Goal: Task Accomplishment & Management: Manage account settings

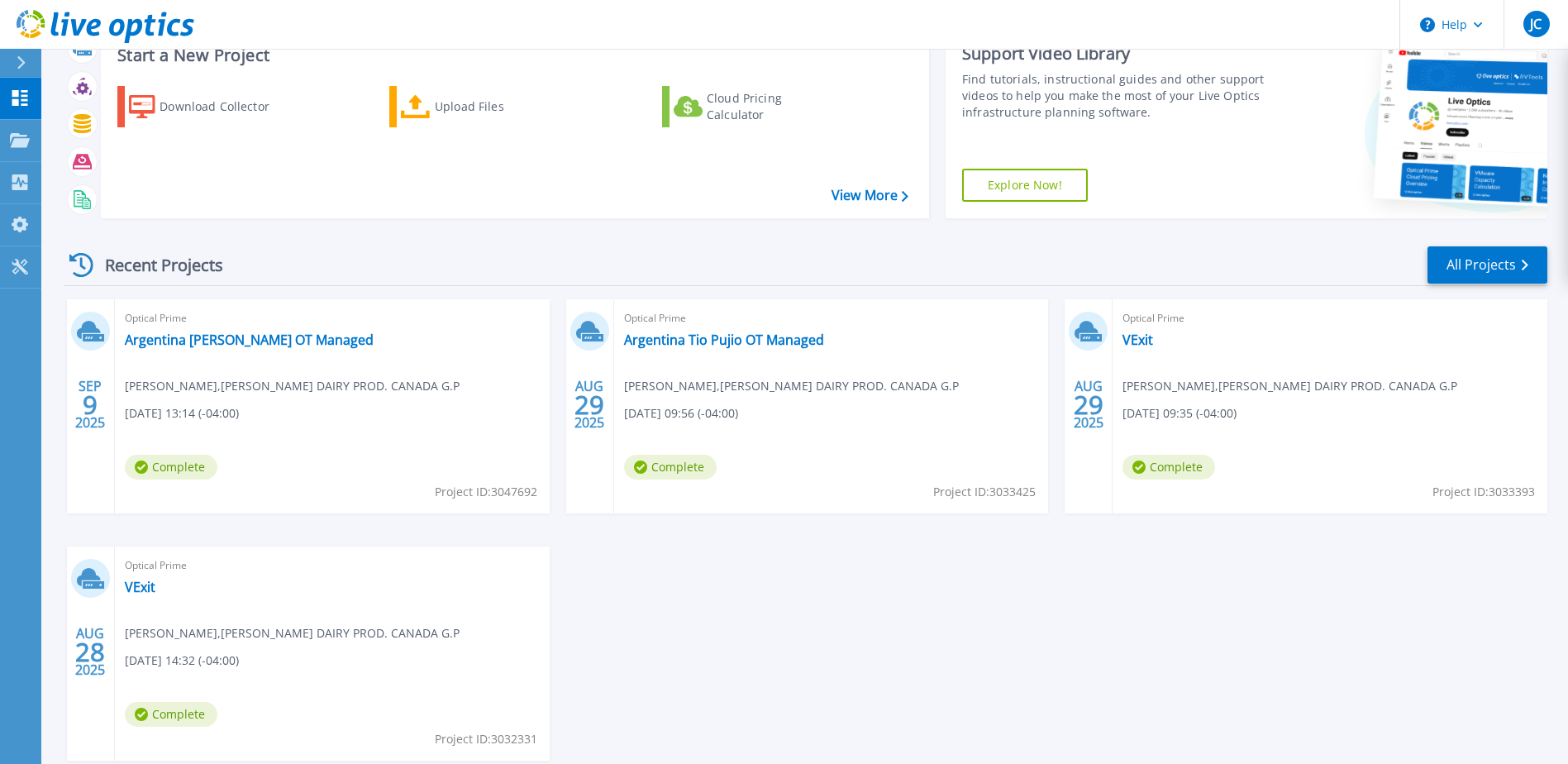
scroll to position [152, 0]
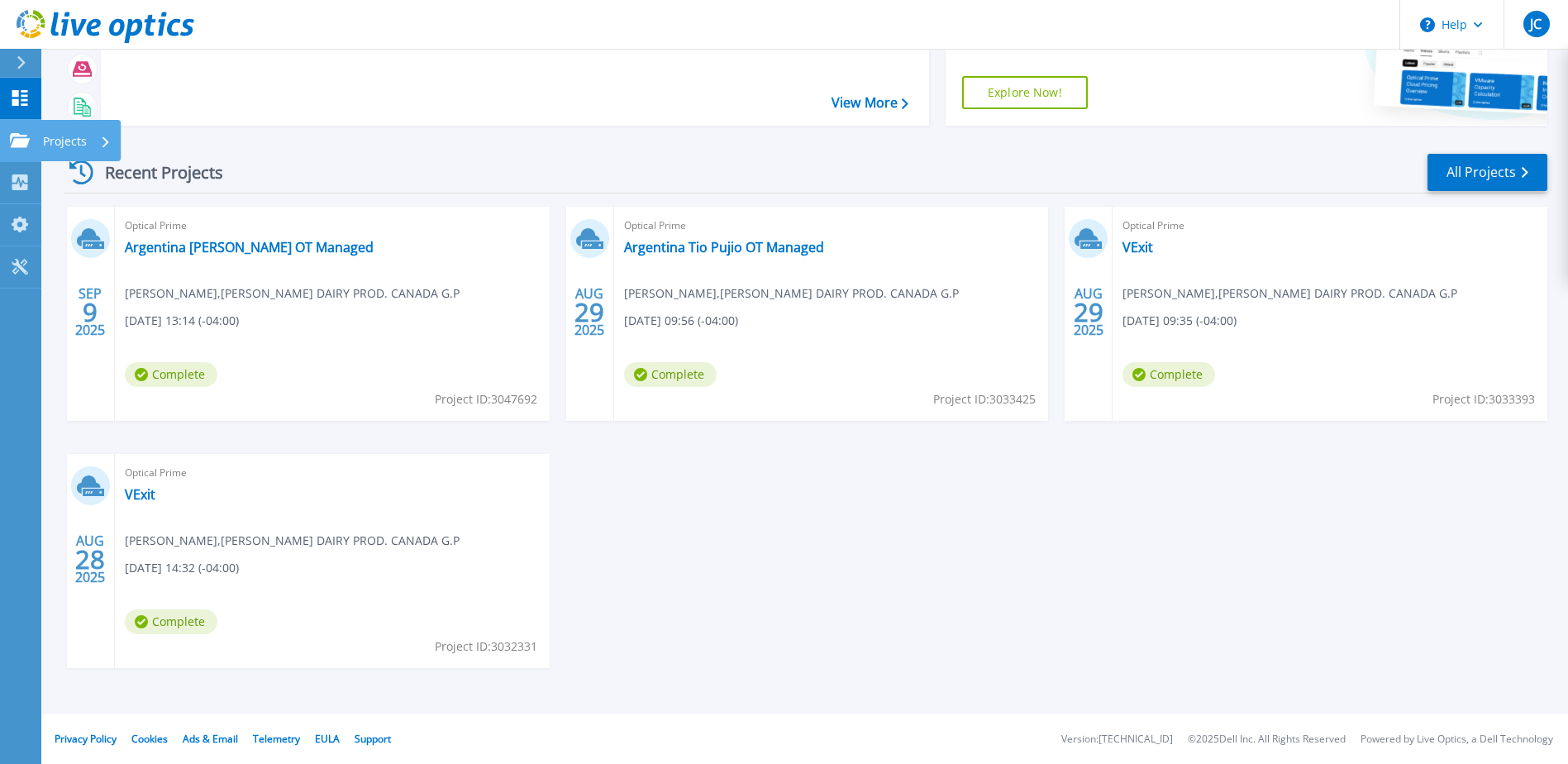
click at [81, 143] on p "Projects" at bounding box center [65, 140] width 44 height 43
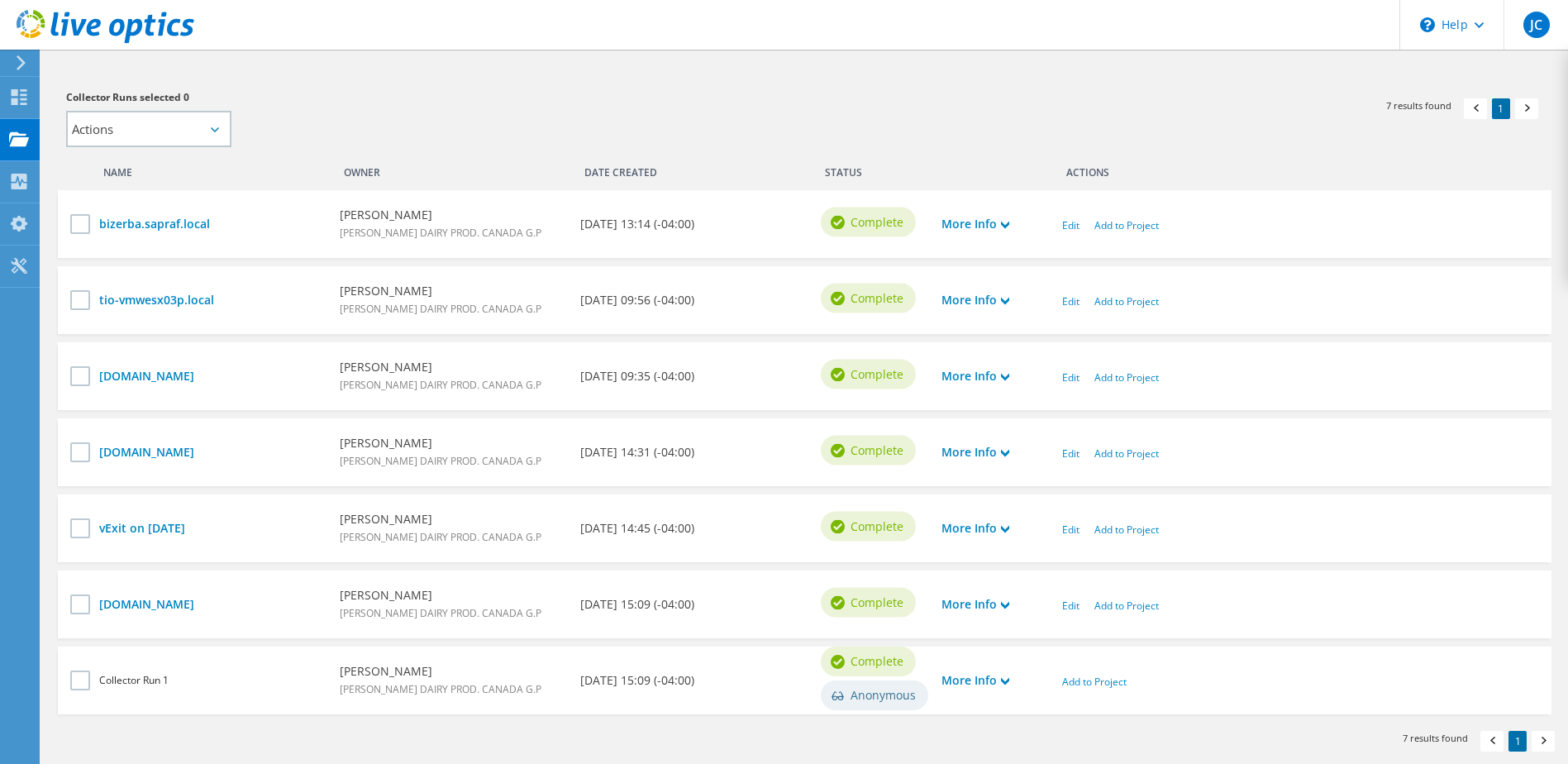
scroll to position [414, 0]
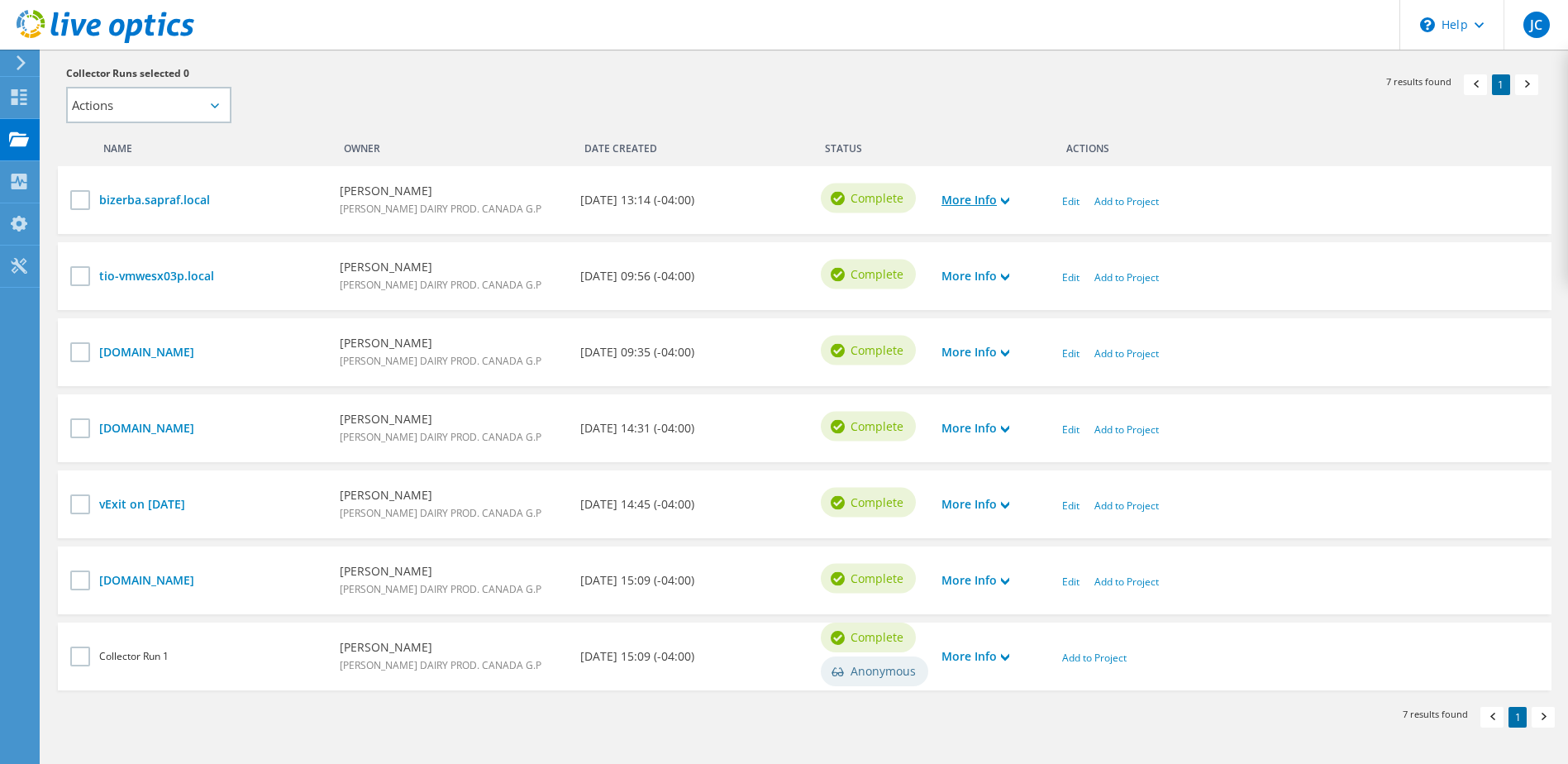
click at [999, 200] on link "More Info" at bounding box center [974, 199] width 67 height 18
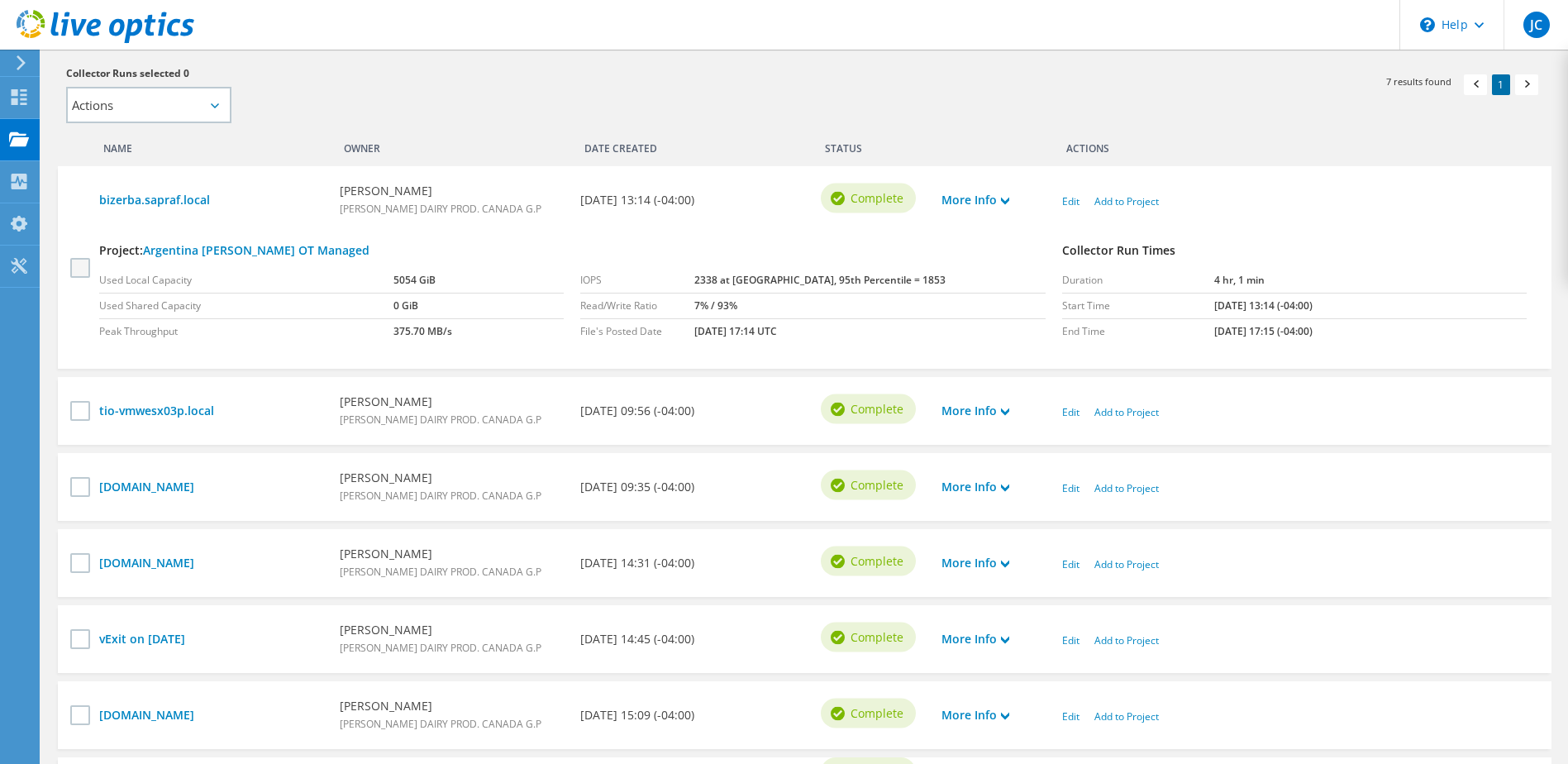
click at [83, 266] on label at bounding box center [82, 267] width 24 height 20
click at [0, 0] on input "checkbox" at bounding box center [0, 0] width 0 height 0
click at [1140, 199] on link "Add to Project" at bounding box center [1127, 201] width 65 height 14
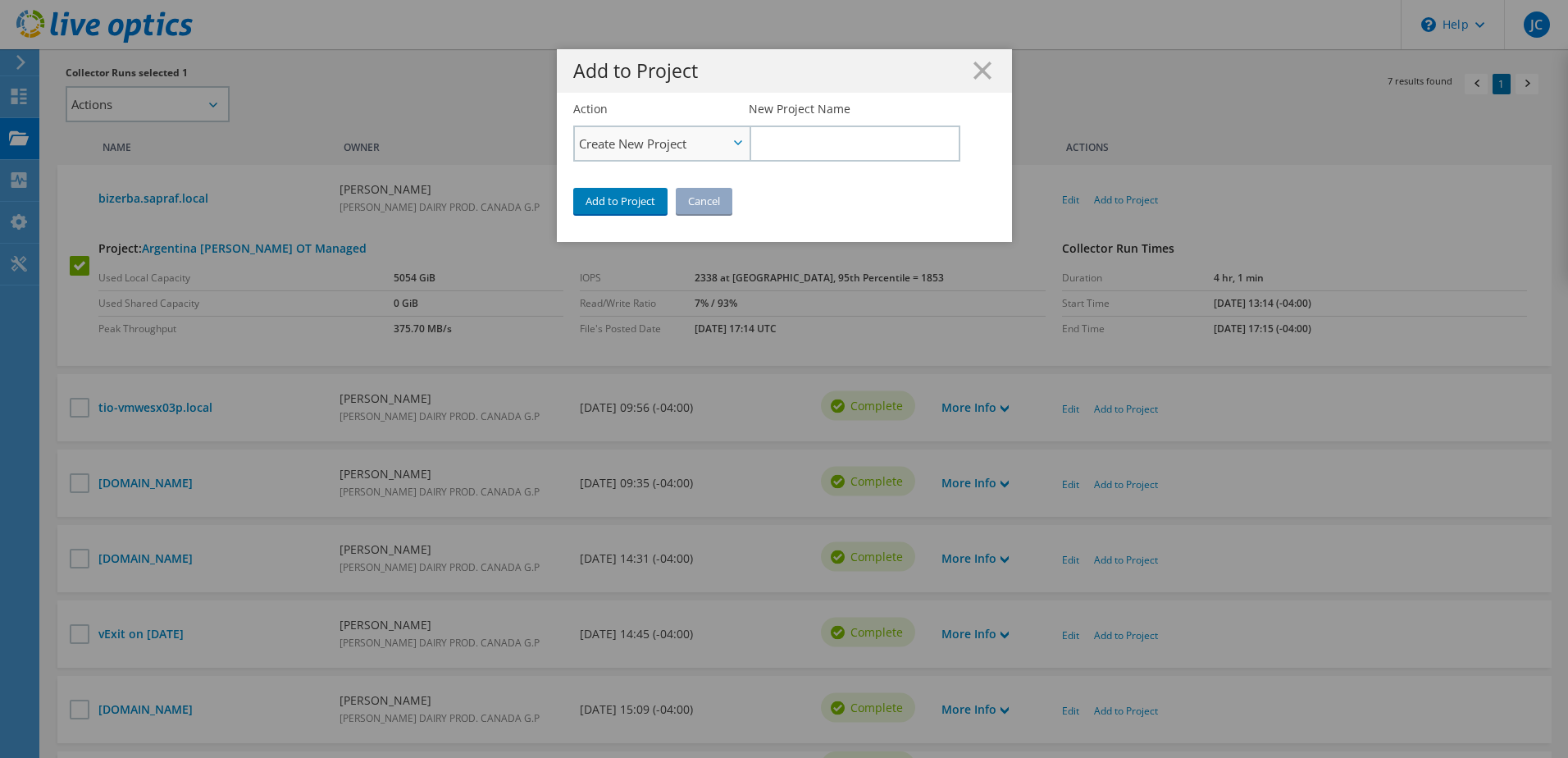
click at [721, 140] on span "Create New Project" at bounding box center [653, 143] width 150 height 20
click at [649, 183] on li "Add to Existing Project" at bounding box center [662, 189] width 174 height 20
click at [799, 142] on input "Select Existing Project" at bounding box center [853, 143] width 210 height 36
type input "VE"
click at [977, 69] on line at bounding box center [982, 70] width 16 height 16
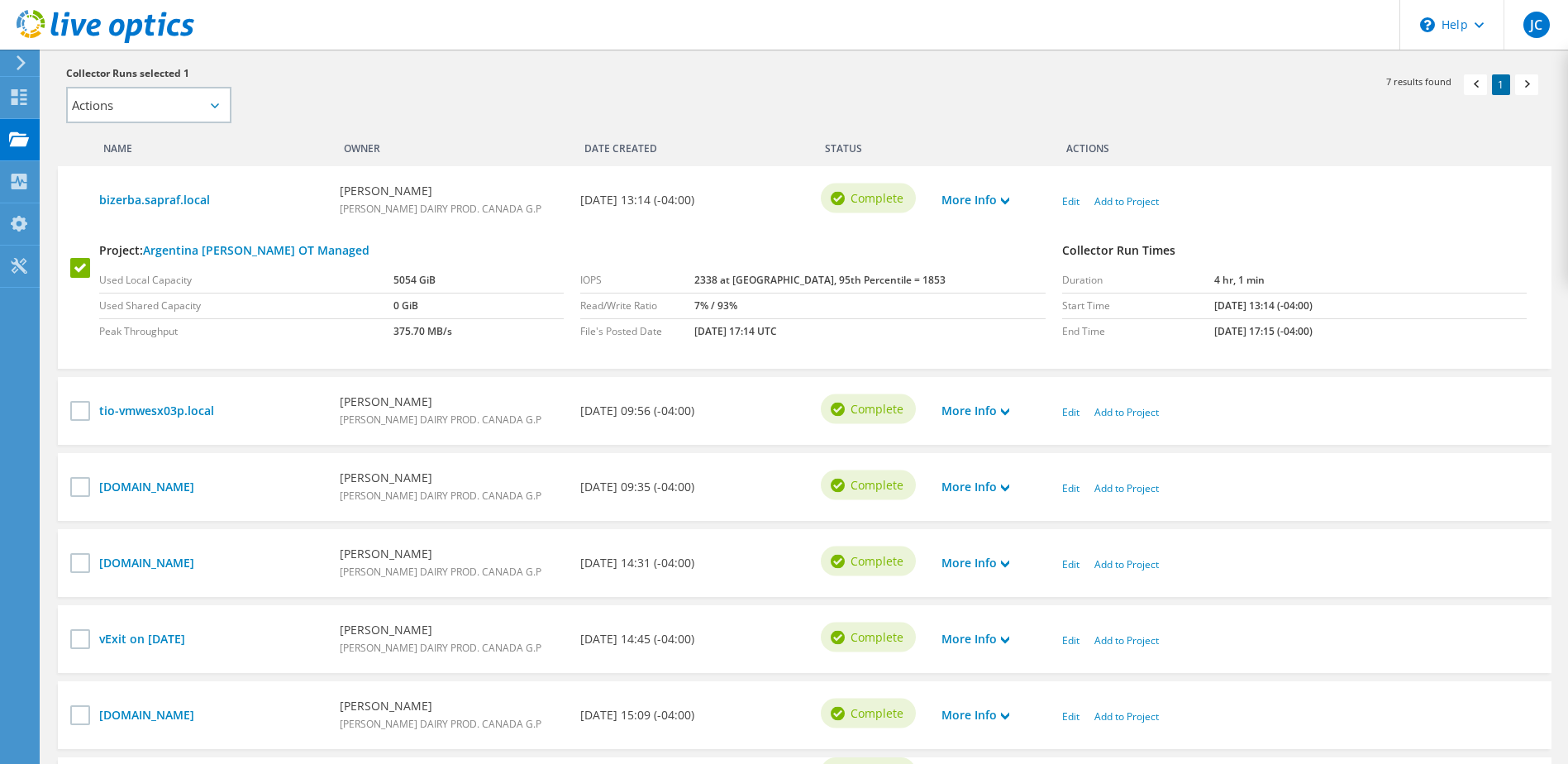
click at [73, 262] on label at bounding box center [82, 267] width 24 height 20
click at [0, 0] on input "checkbox" at bounding box center [0, 0] width 0 height 0
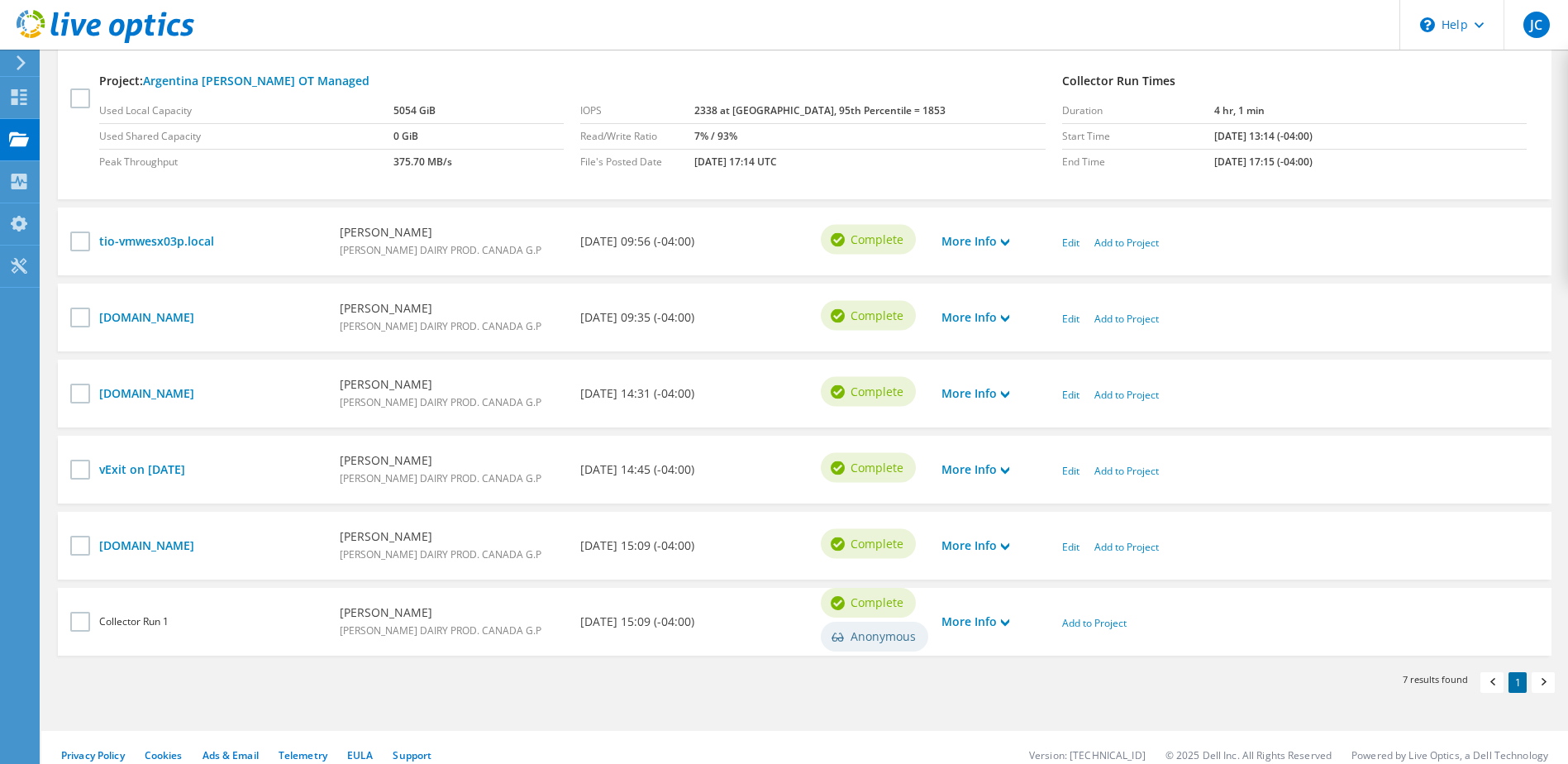
scroll to position [597, 0]
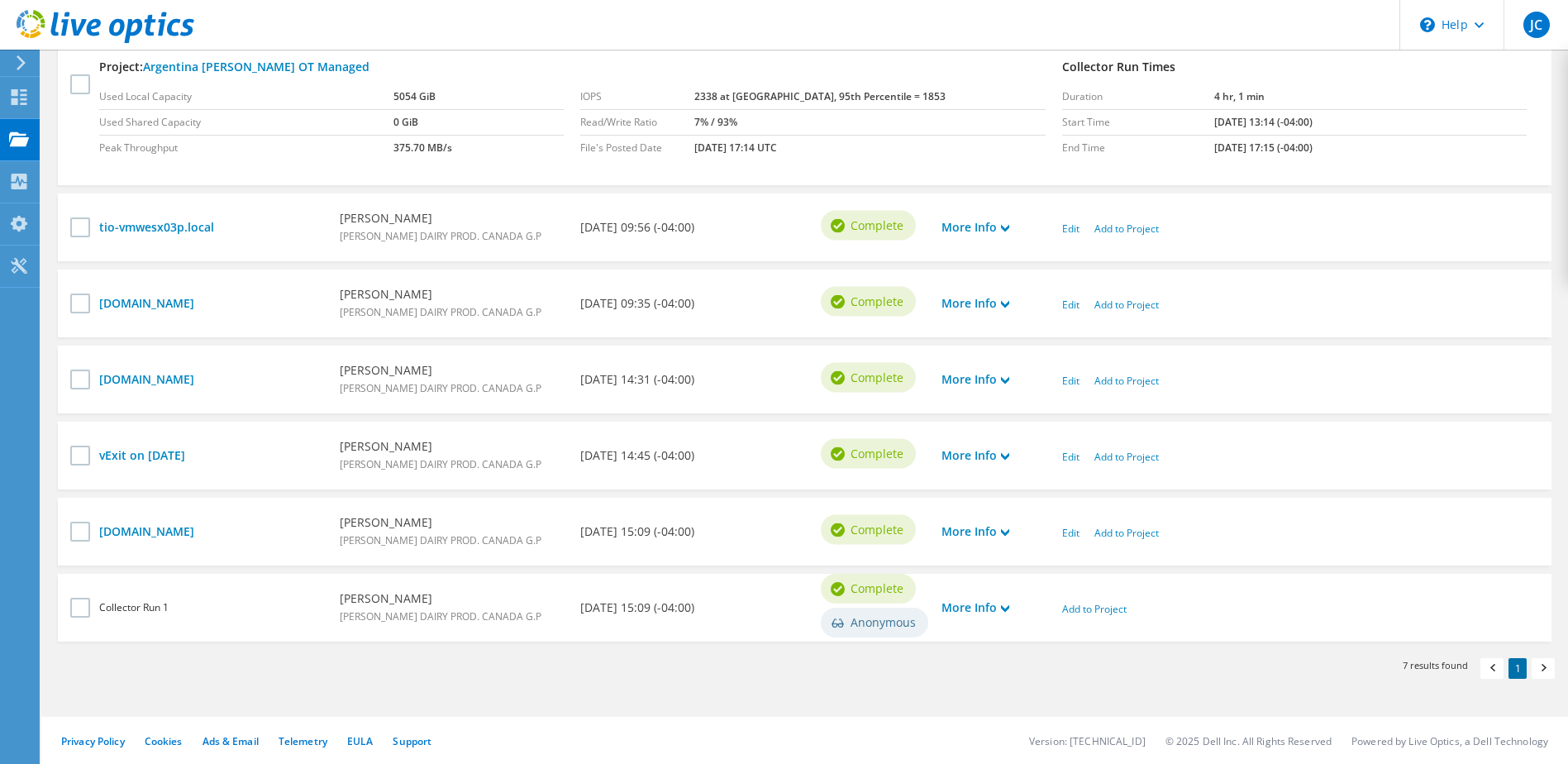
click at [1134, 683] on section "Collector Runs Search Collector Run Email Address Date Range First Name Last Na…" at bounding box center [804, 109] width 1526 height 1314
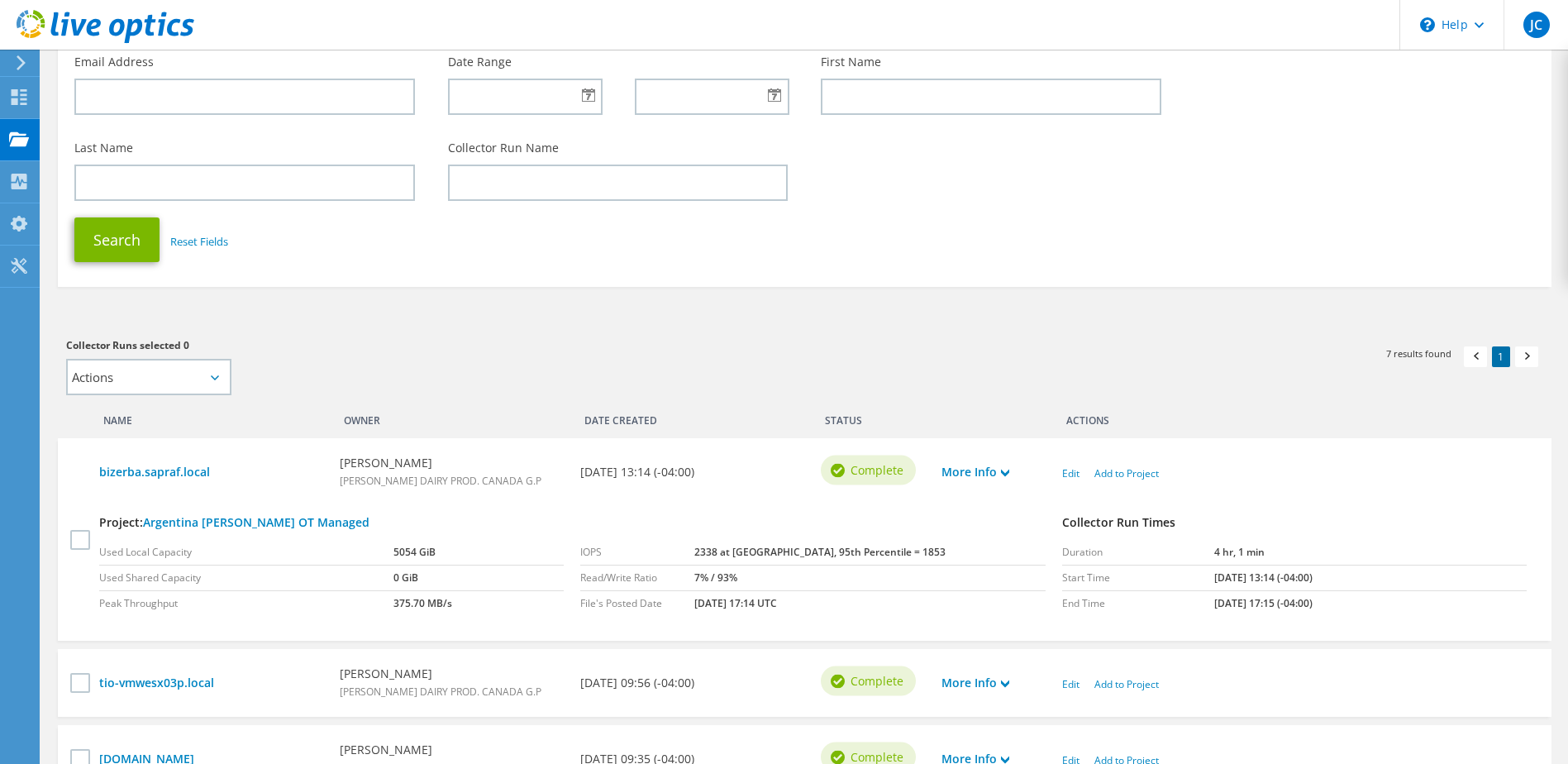
scroll to position [0, 0]
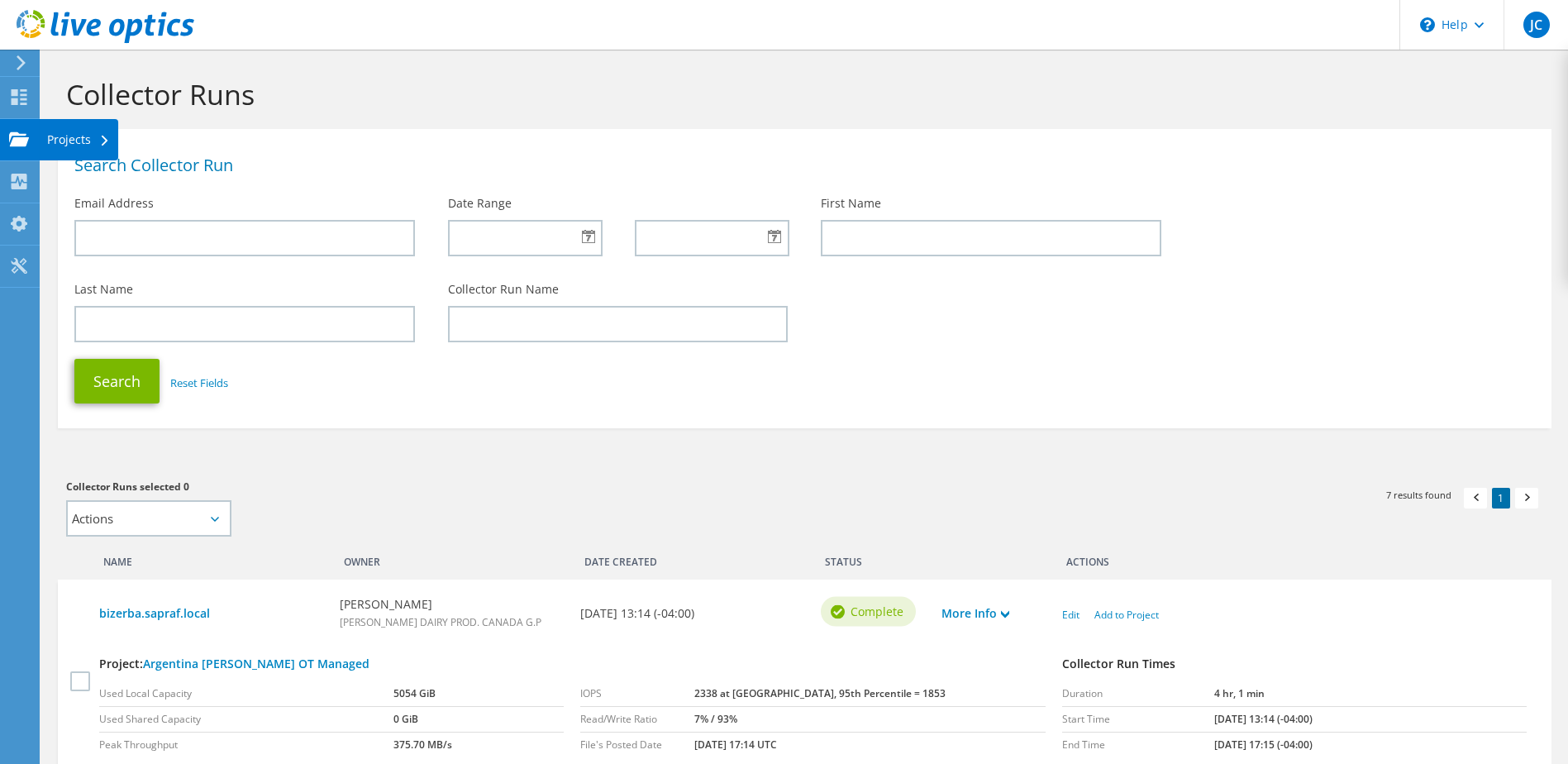
click at [69, 139] on div "Projects" at bounding box center [79, 140] width 80 height 42
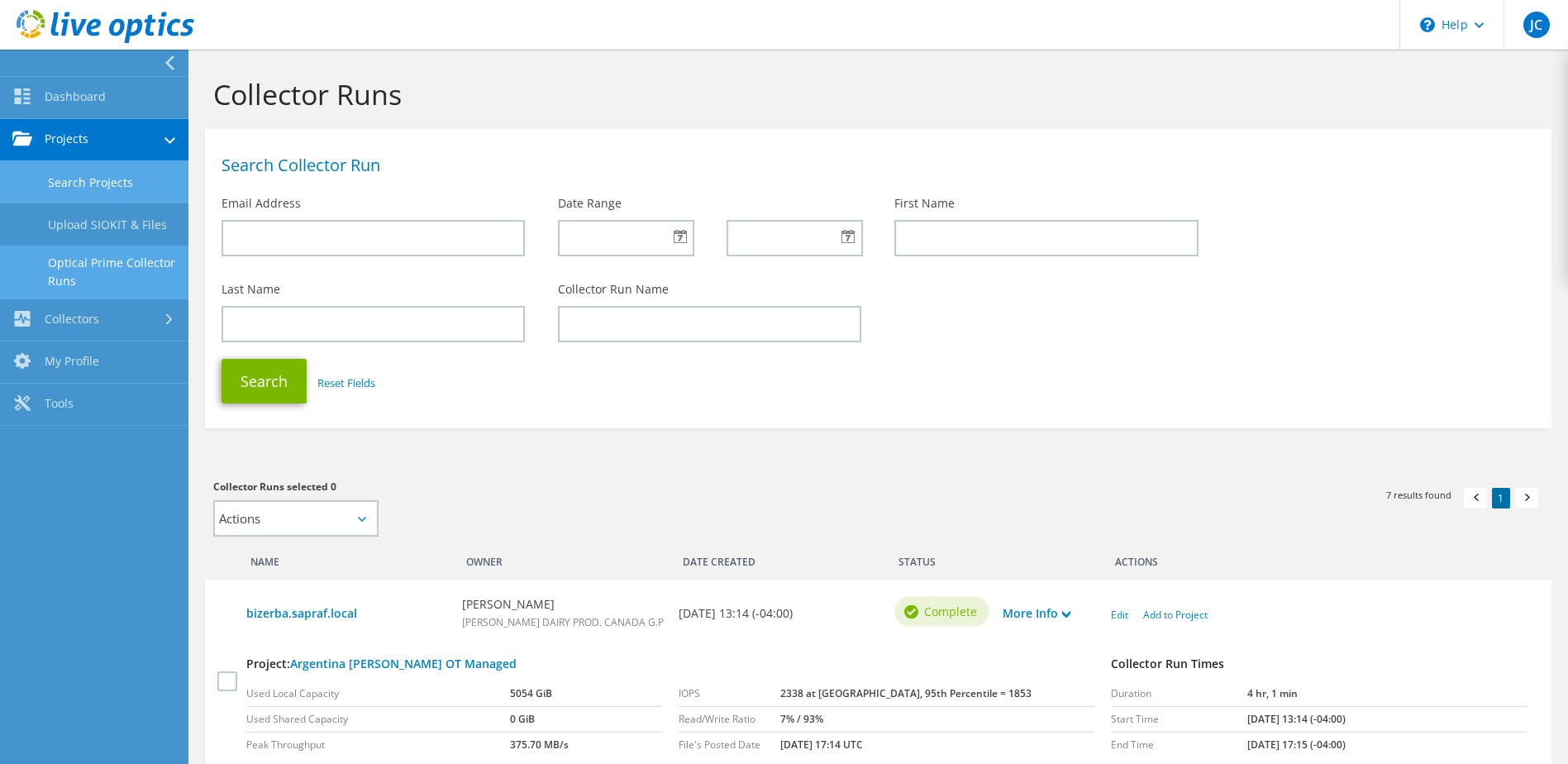
click at [130, 183] on link "Search Projects" at bounding box center [94, 182] width 189 height 42
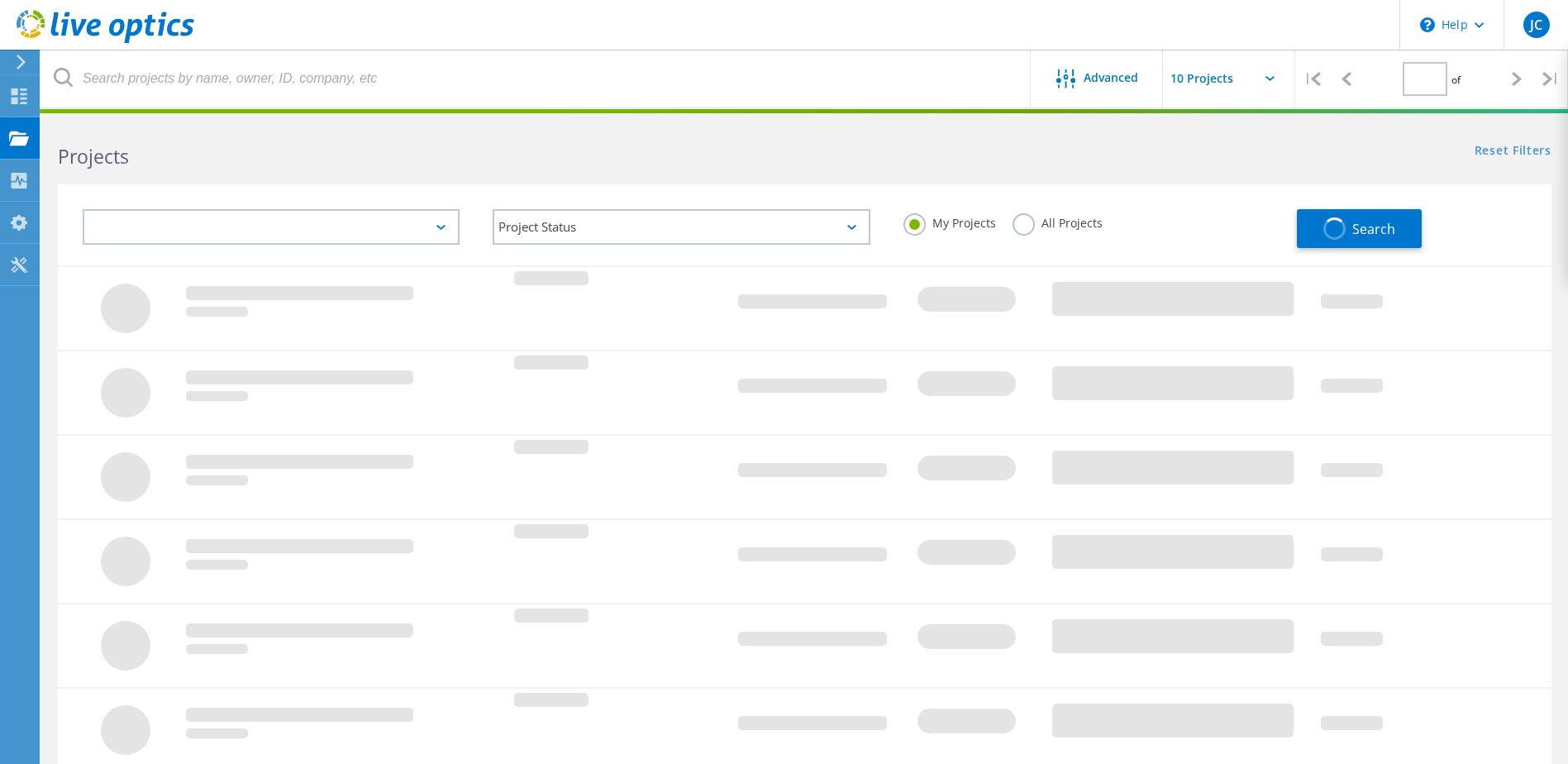
type input "1"
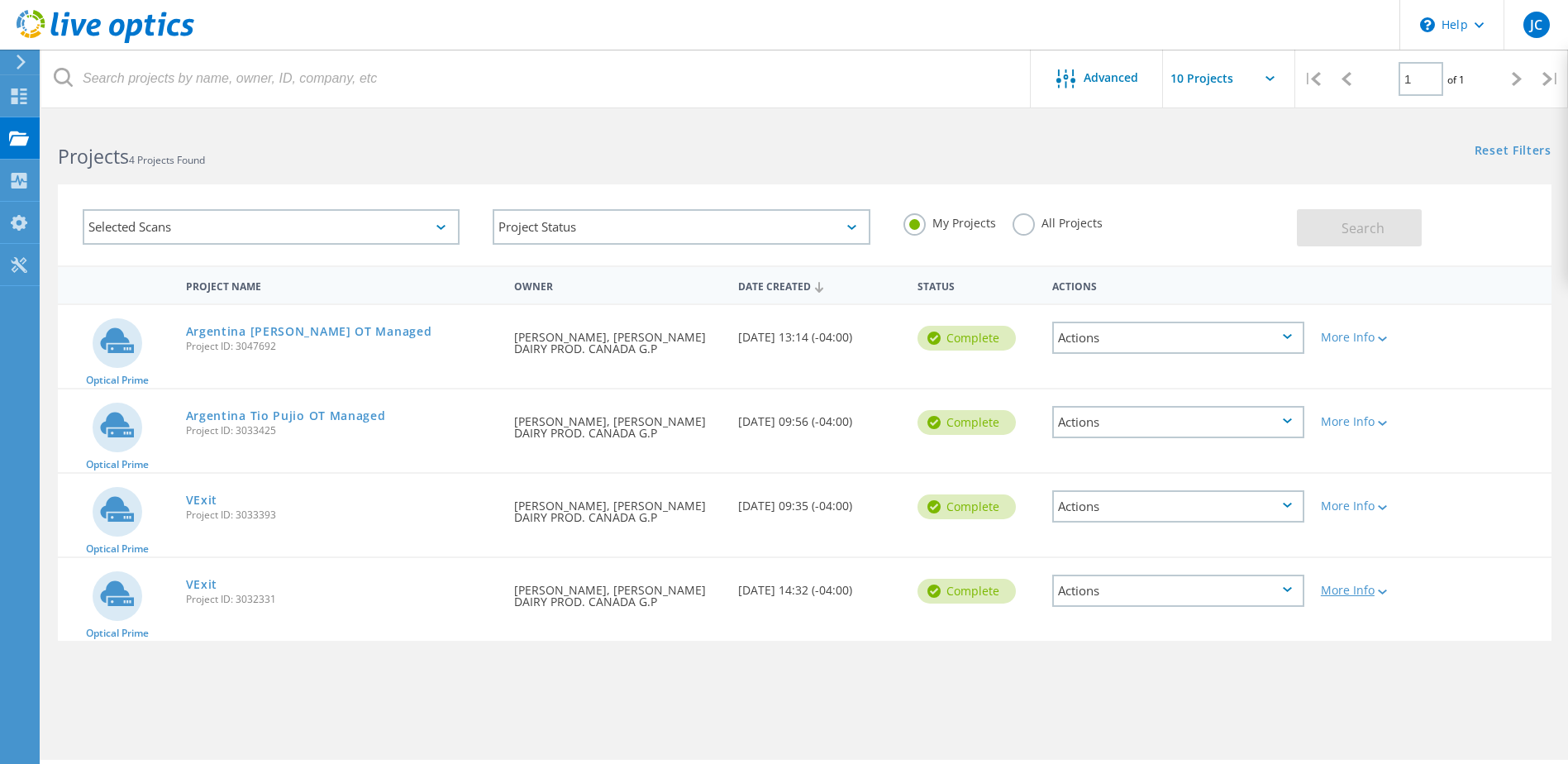
click at [1373, 592] on div "More Info" at bounding box center [1372, 590] width 103 height 11
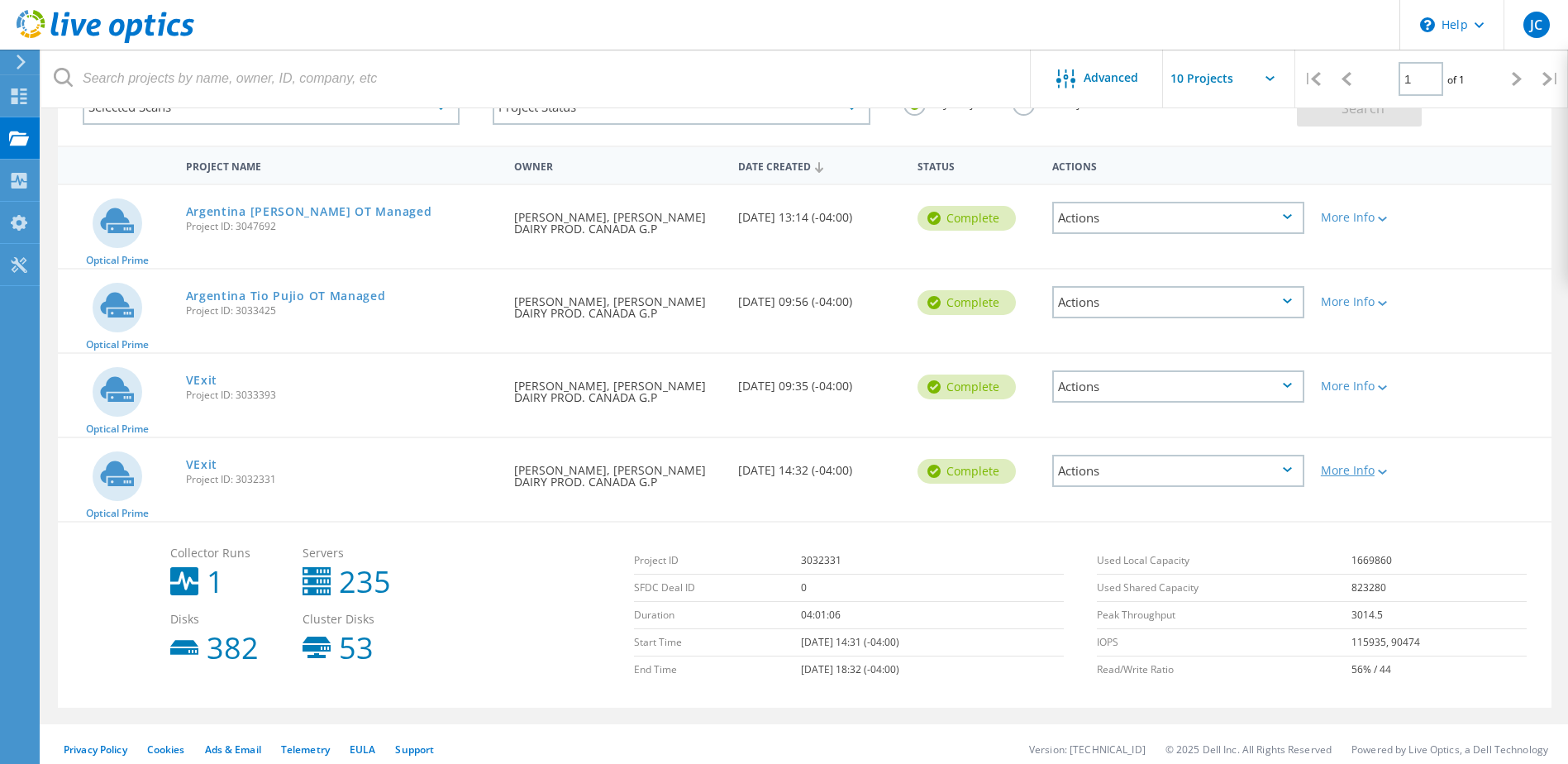
scroll to position [130, 0]
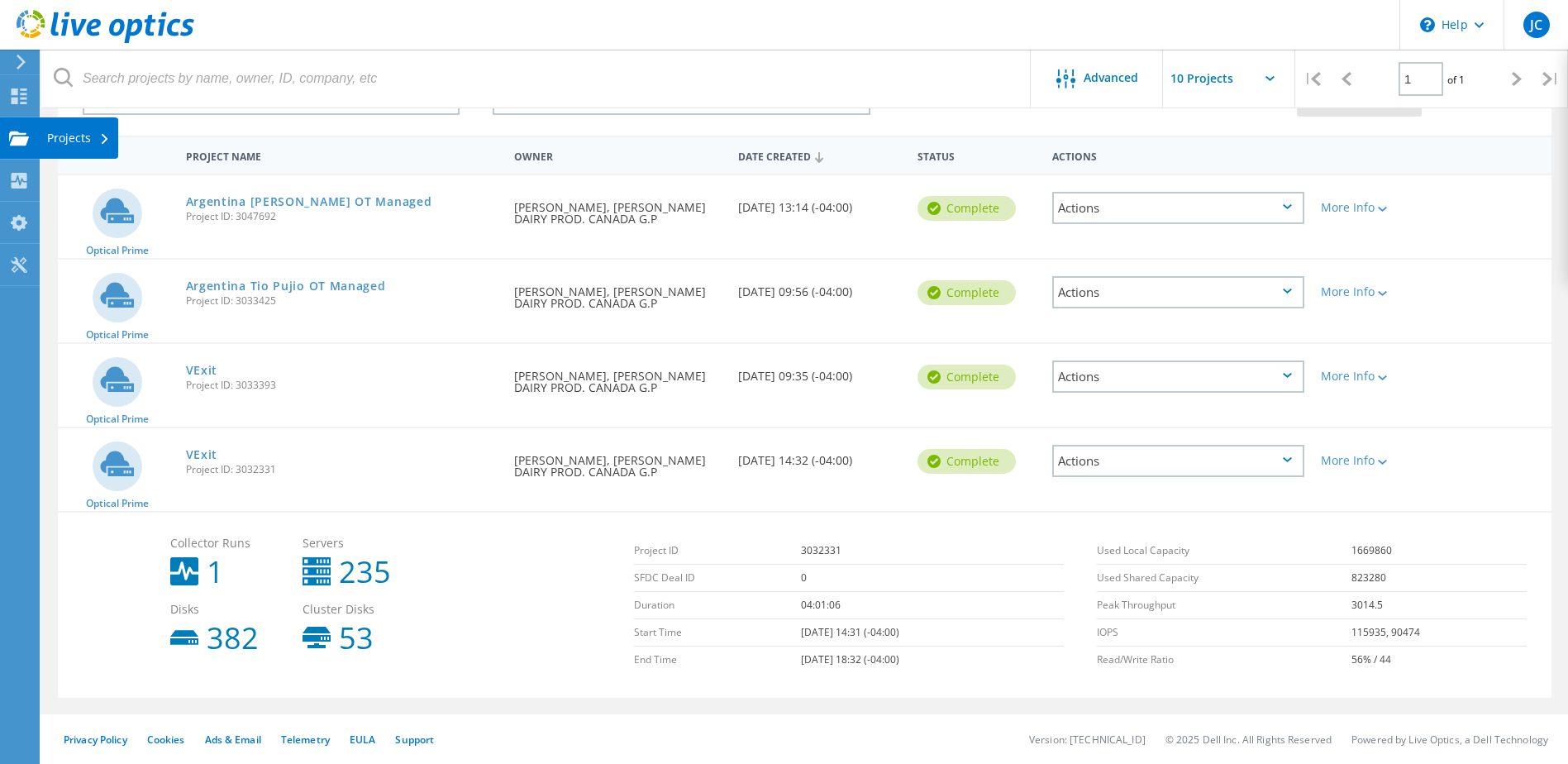
click at [55, 139] on div "Projects" at bounding box center [79, 138] width 63 height 11
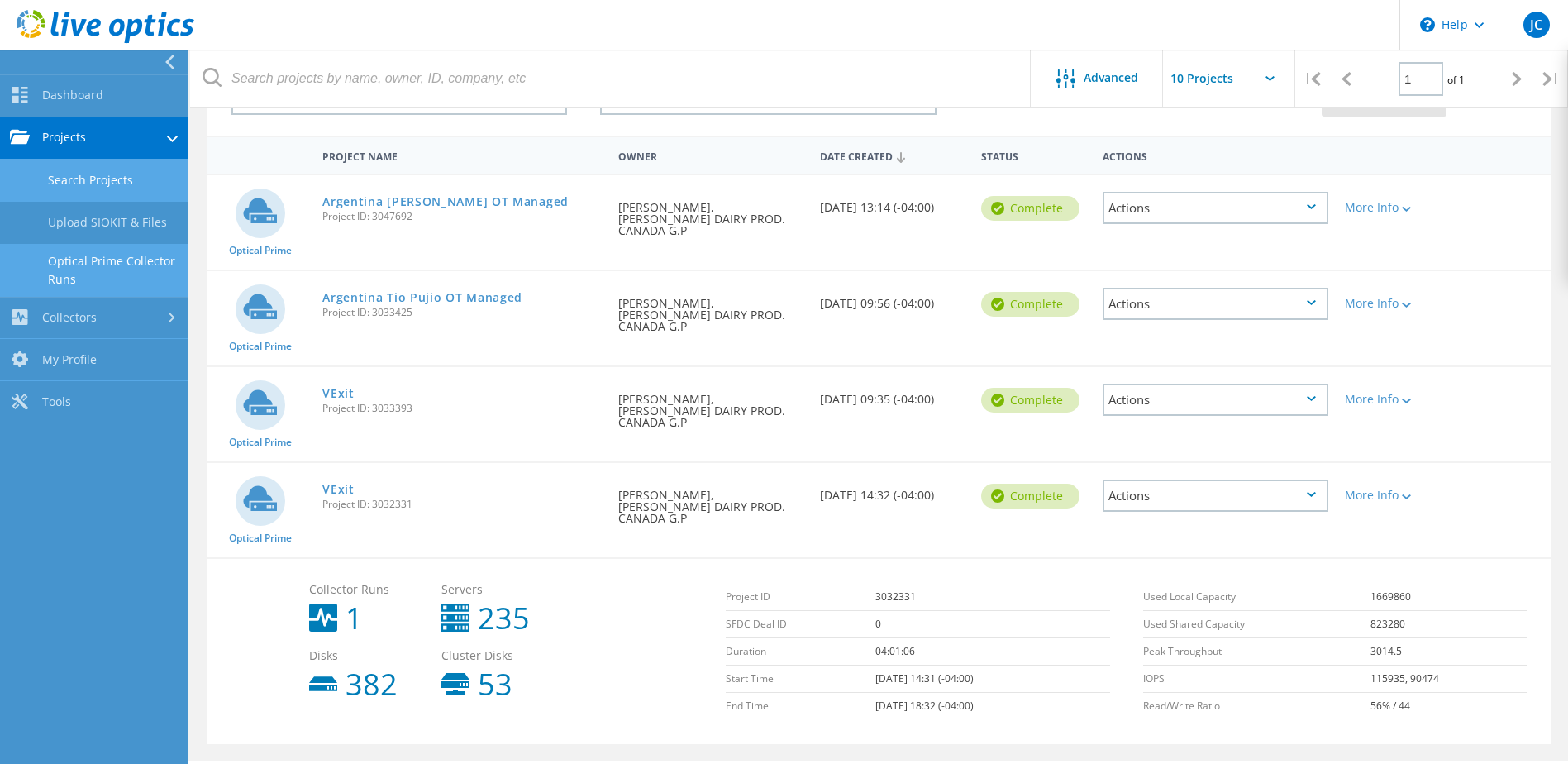
click at [90, 262] on link "Optical Prime Collector Runs" at bounding box center [94, 270] width 189 height 53
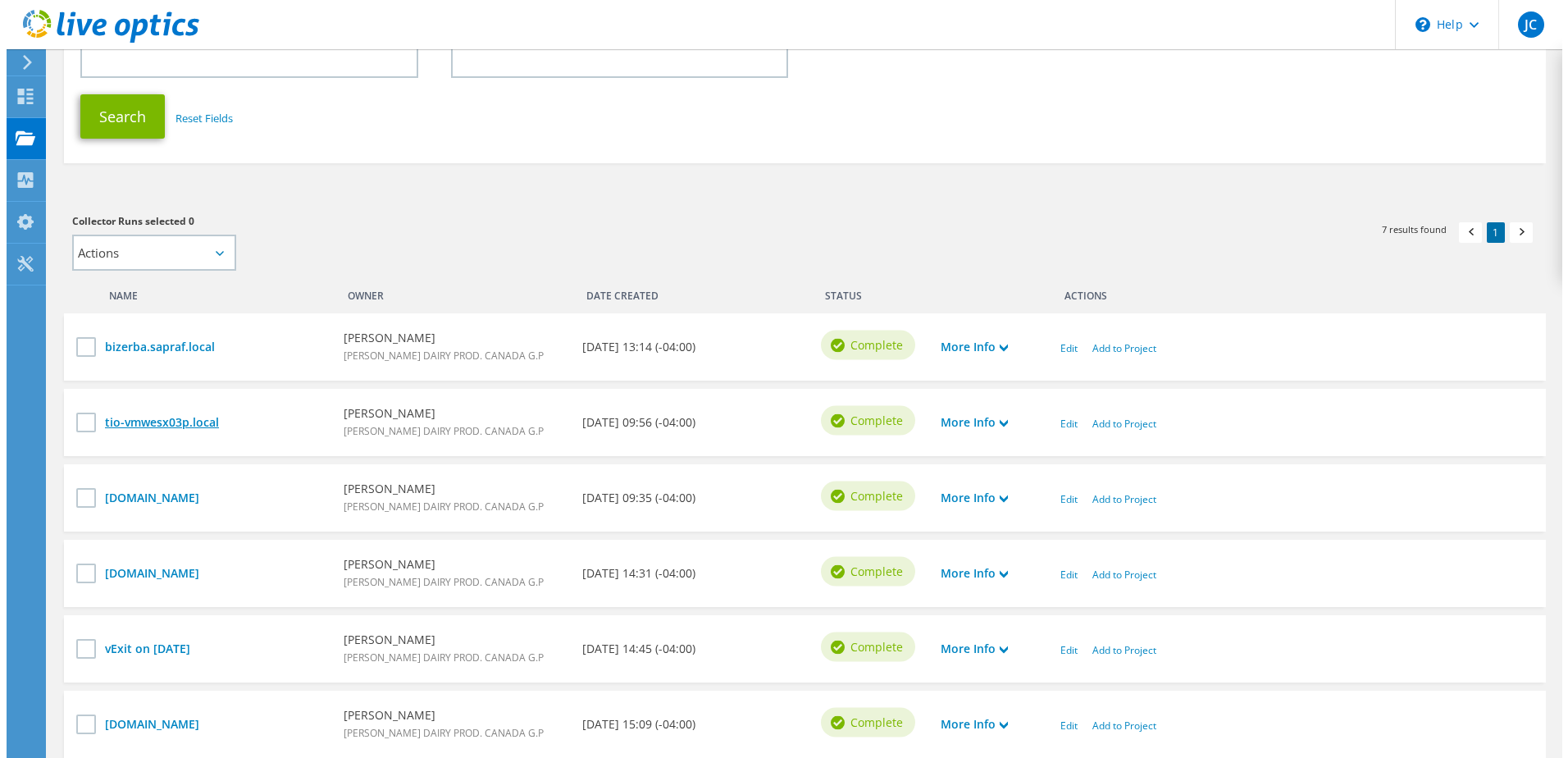
scroll to position [329, 0]
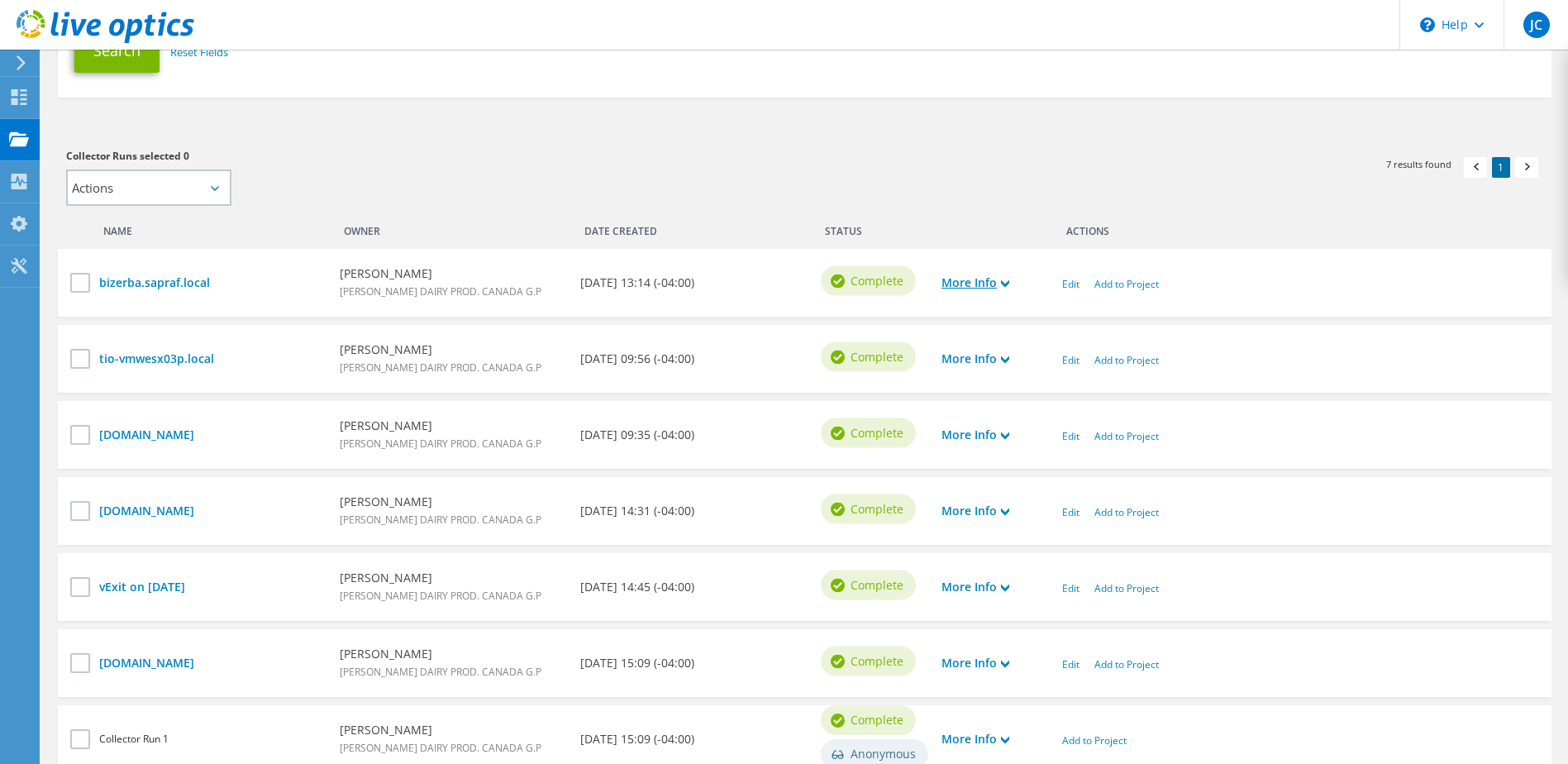
click at [1009, 285] on use at bounding box center [1005, 284] width 9 height 8
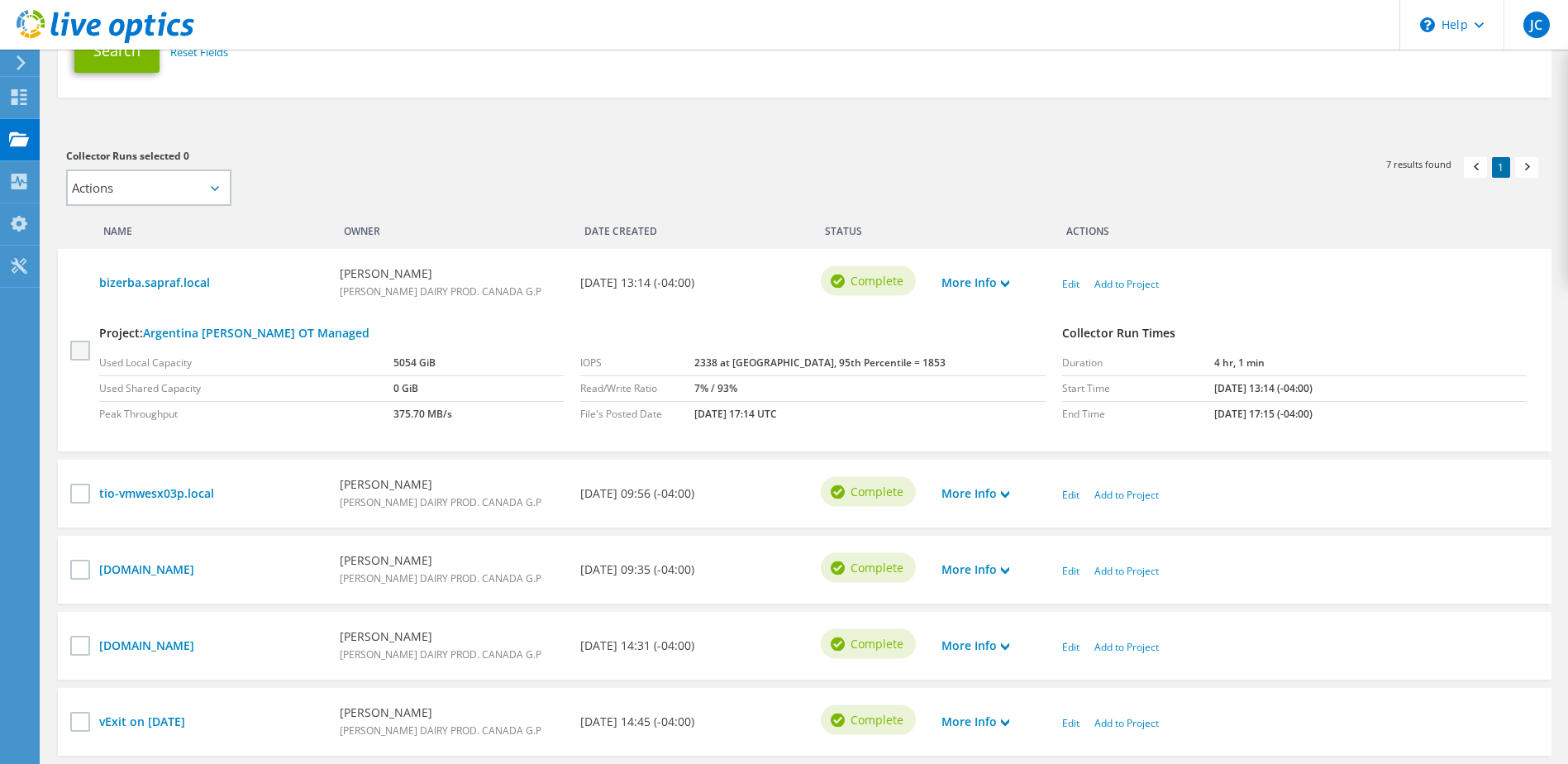
click at [83, 354] on label at bounding box center [82, 349] width 24 height 20
click at [0, 0] on input "checkbox" at bounding box center [0, 0] width 0 height 0
click at [1009, 495] on icon at bounding box center [1005, 494] width 9 height 9
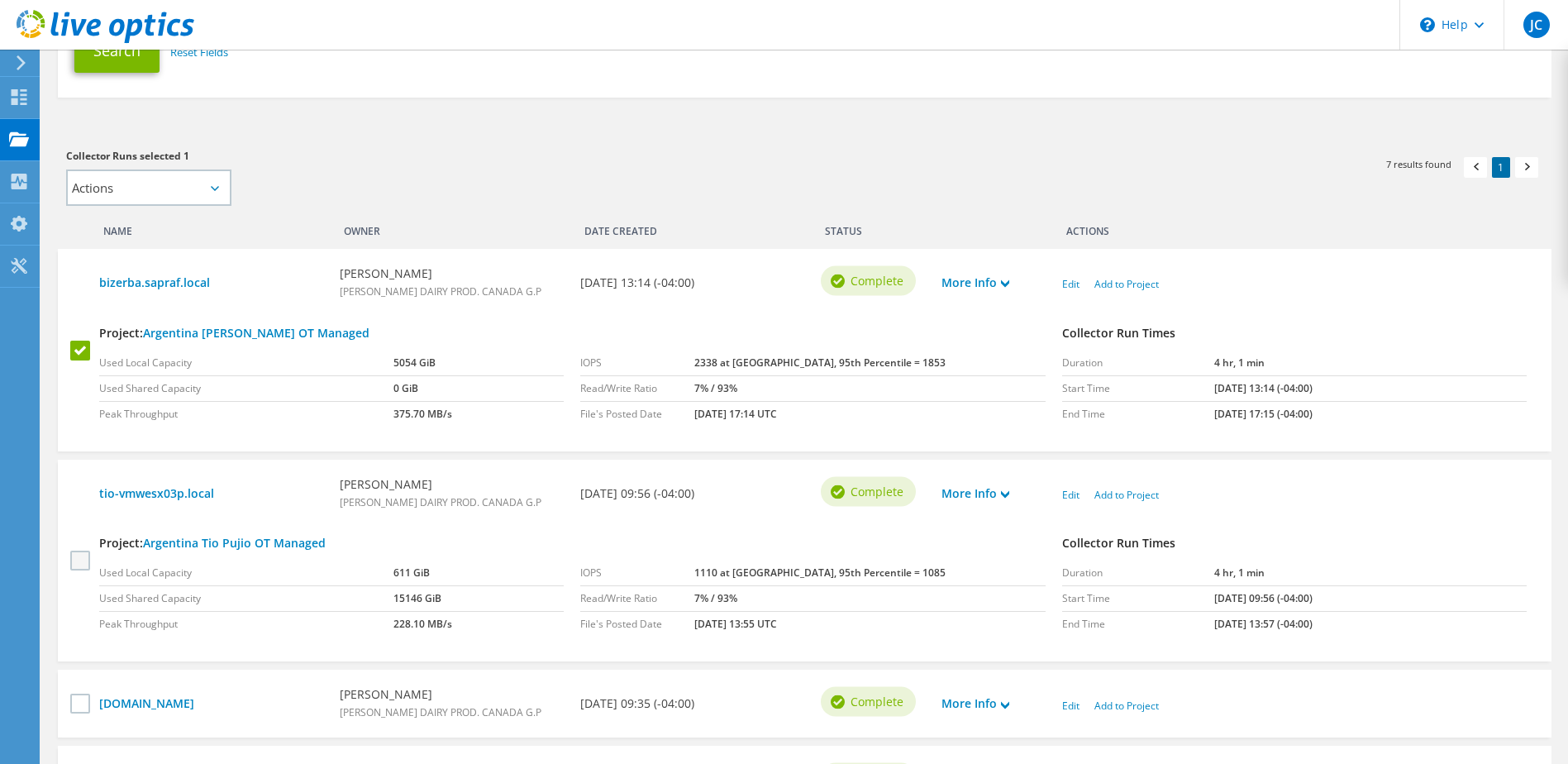
click at [79, 561] on label at bounding box center [82, 560] width 24 height 20
click at [0, 0] on input "checkbox" at bounding box center [0, 0] width 0 height 0
click at [1124, 286] on link "Add to Project" at bounding box center [1127, 284] width 65 height 14
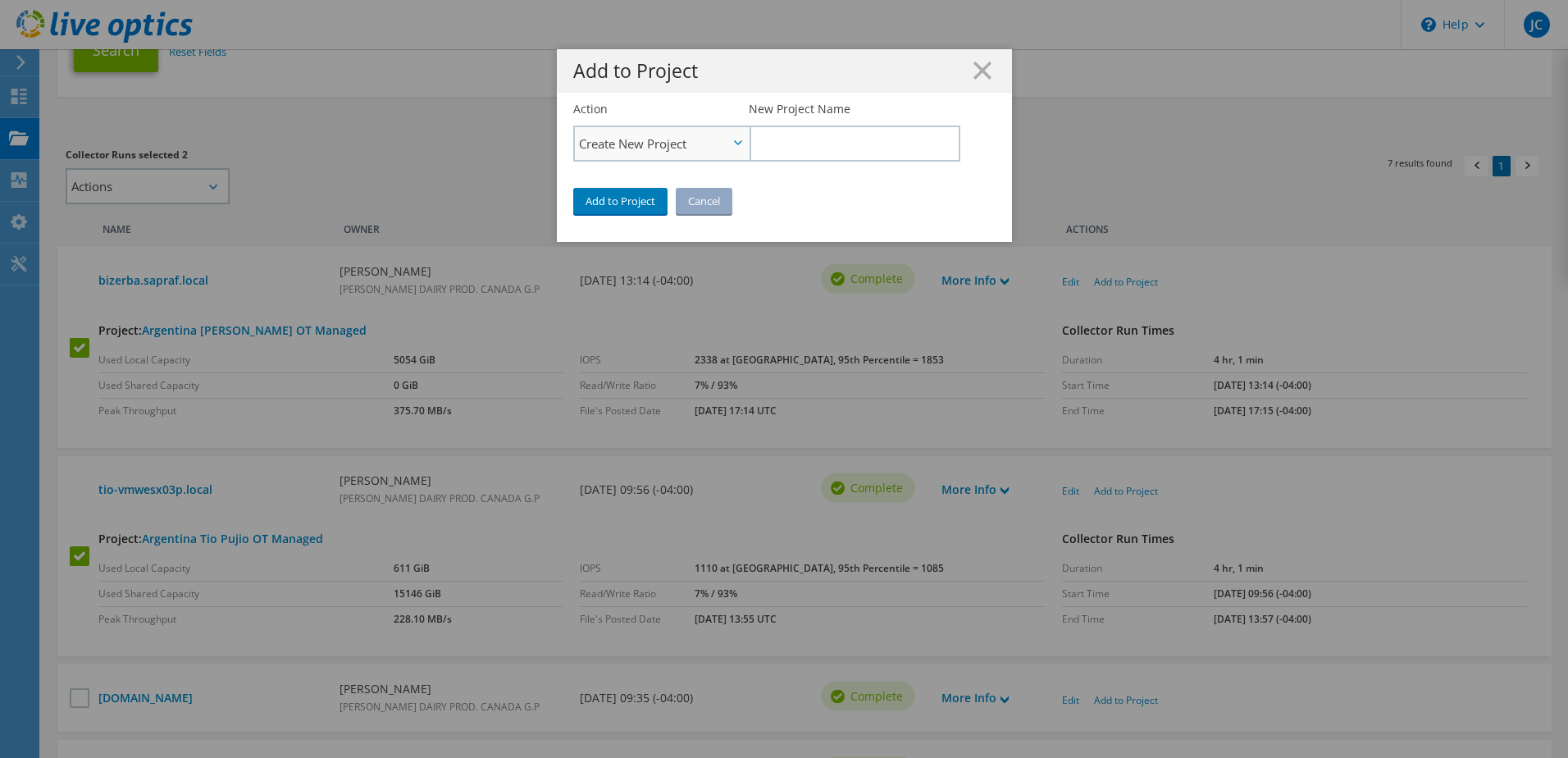
click at [734, 143] on icon at bounding box center [738, 142] width 8 height 5
click at [662, 183] on li "Add to Existing Project" at bounding box center [662, 189] width 174 height 20
click at [808, 153] on input "Select Existing Project" at bounding box center [853, 143] width 210 height 36
click at [777, 164] on li "VExit" at bounding box center [842, 166] width 188 height 20
type input "VExit"
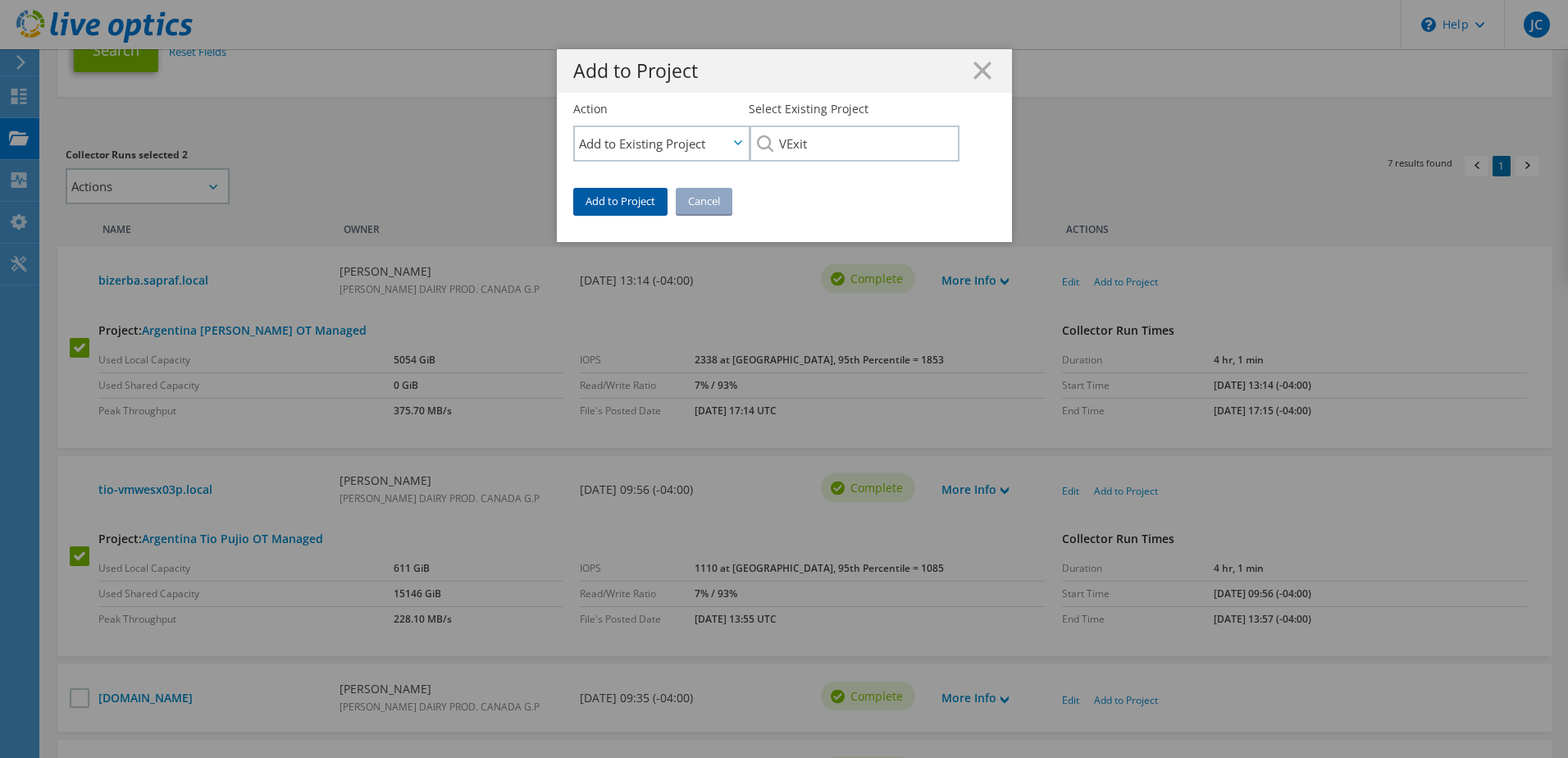
click at [627, 200] on link "Add to Project" at bounding box center [620, 202] width 94 height 26
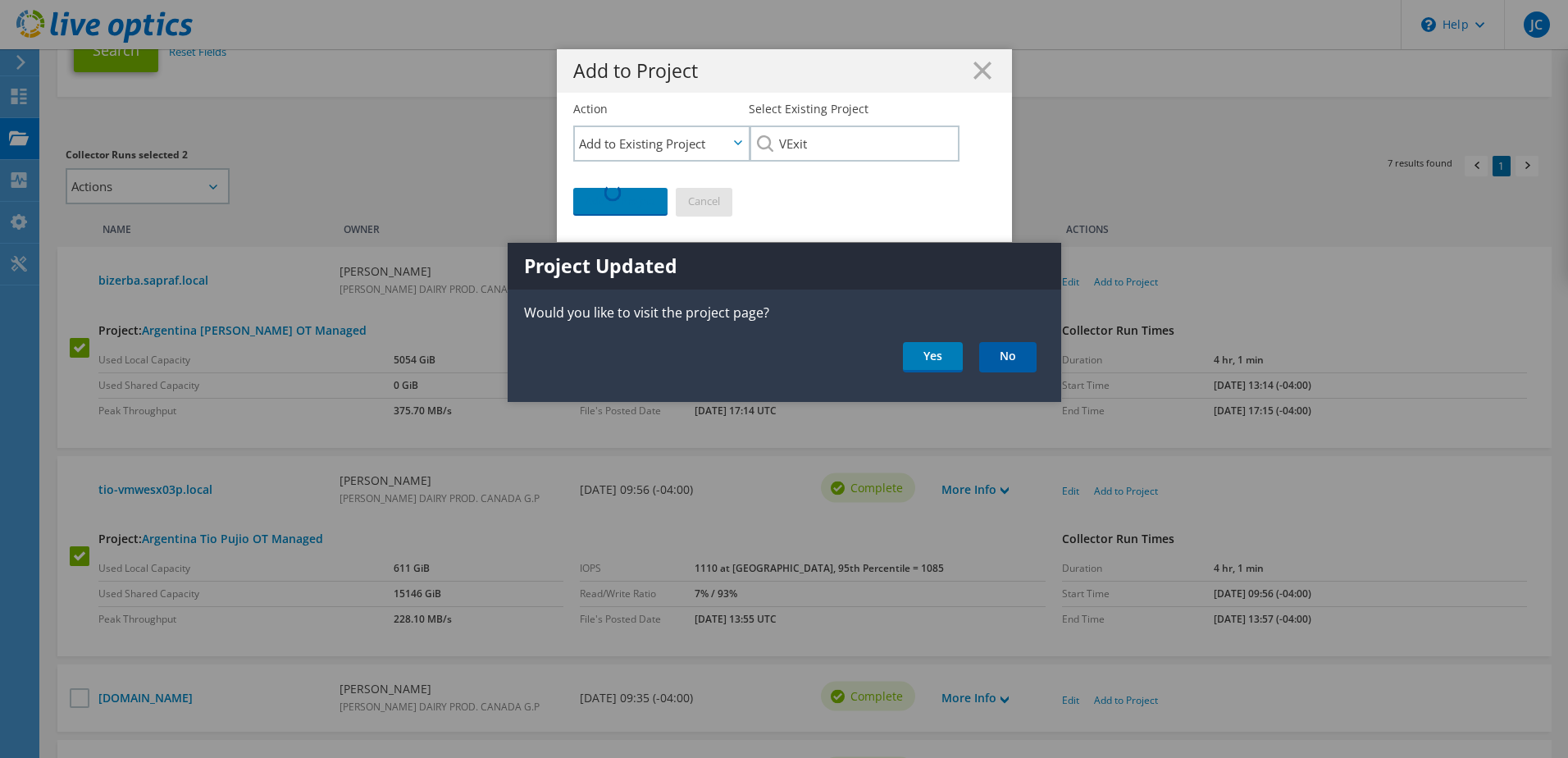
click at [1003, 357] on link "No" at bounding box center [1007, 357] width 57 height 30
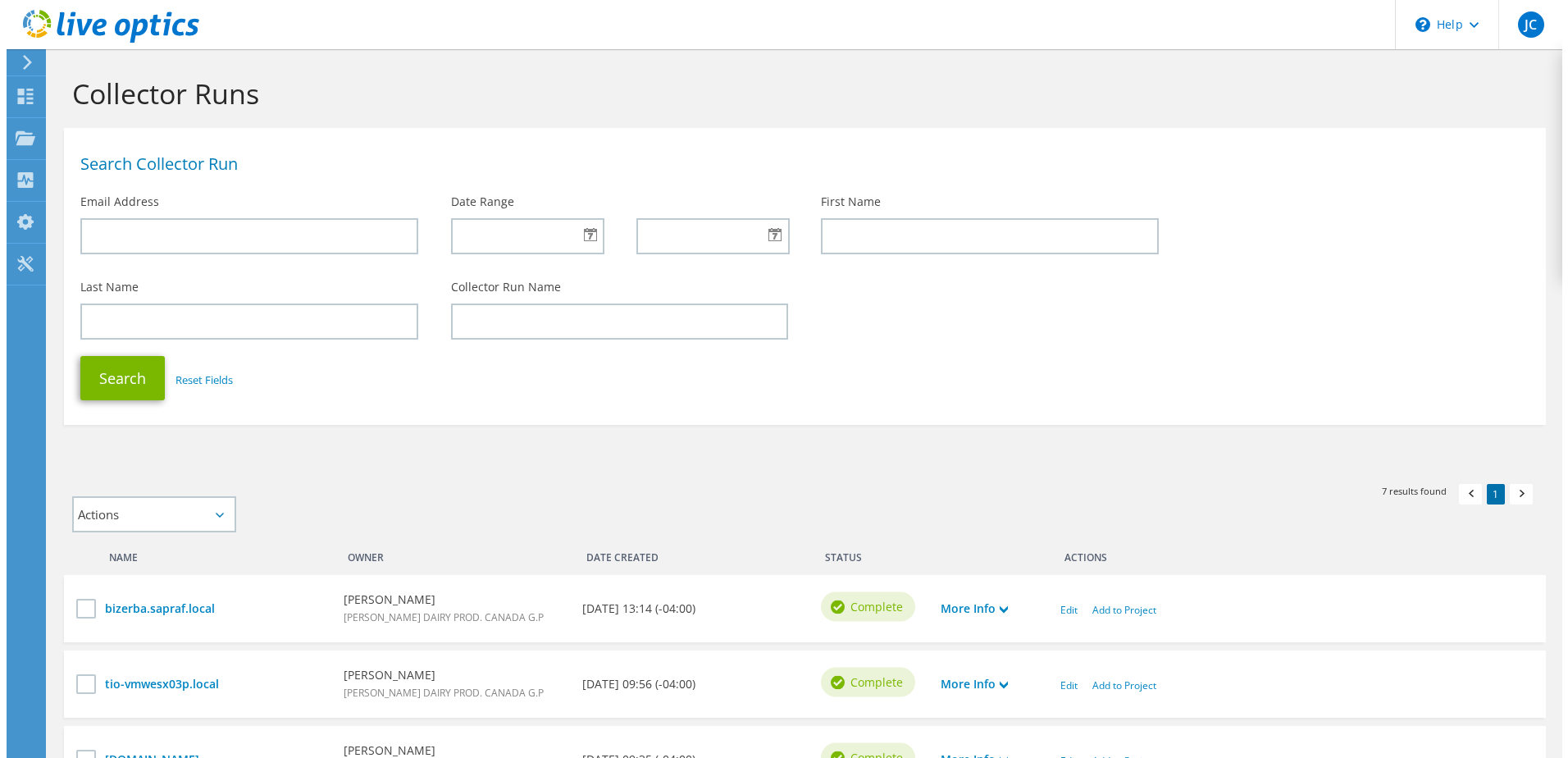
scroll to position [329, 0]
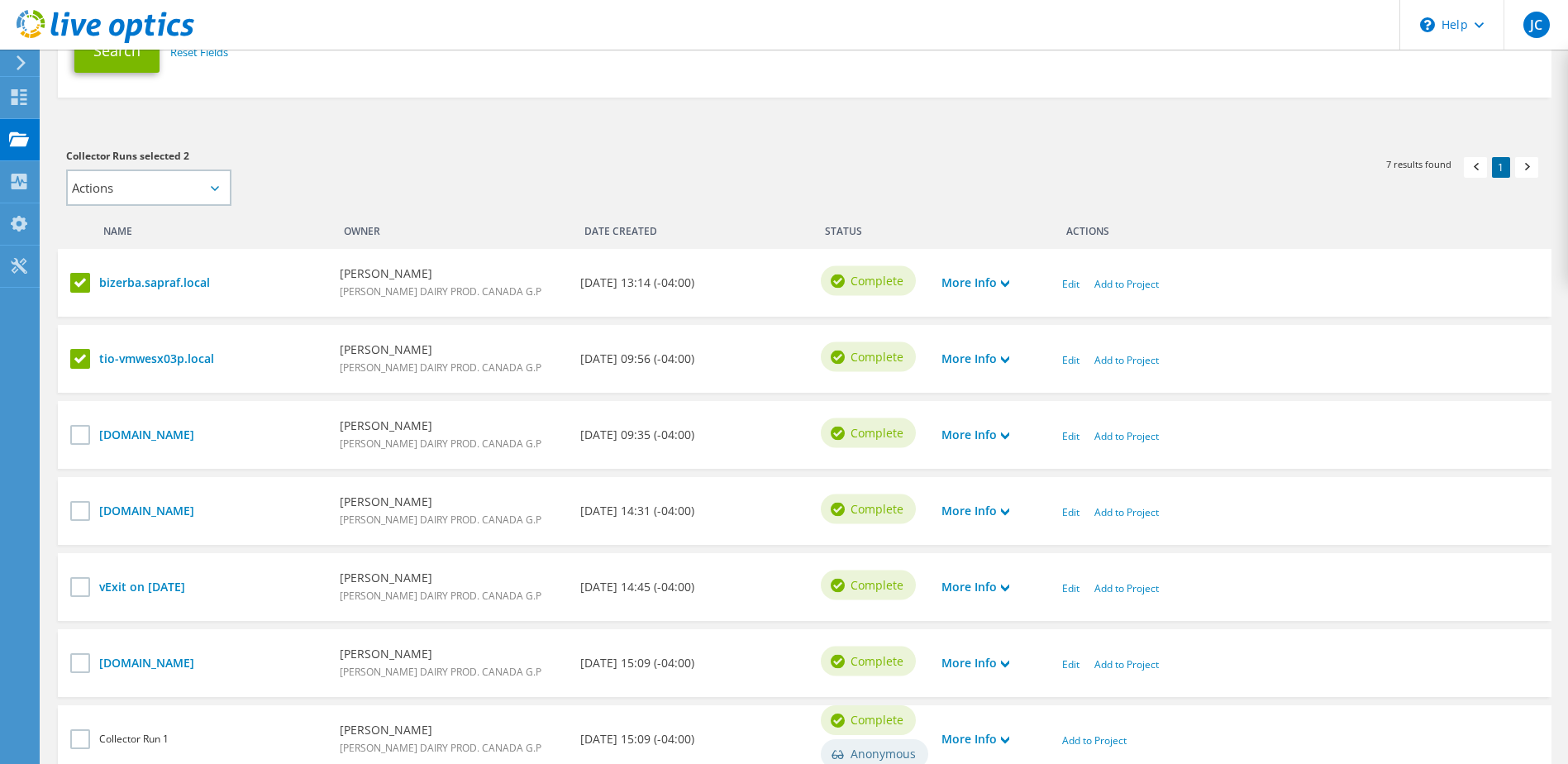
click at [81, 282] on label at bounding box center [82, 283] width 24 height 20
click at [0, 0] on input "checkbox" at bounding box center [0, 0] width 0 height 0
click at [1130, 363] on link "Add to Project" at bounding box center [1127, 360] width 65 height 14
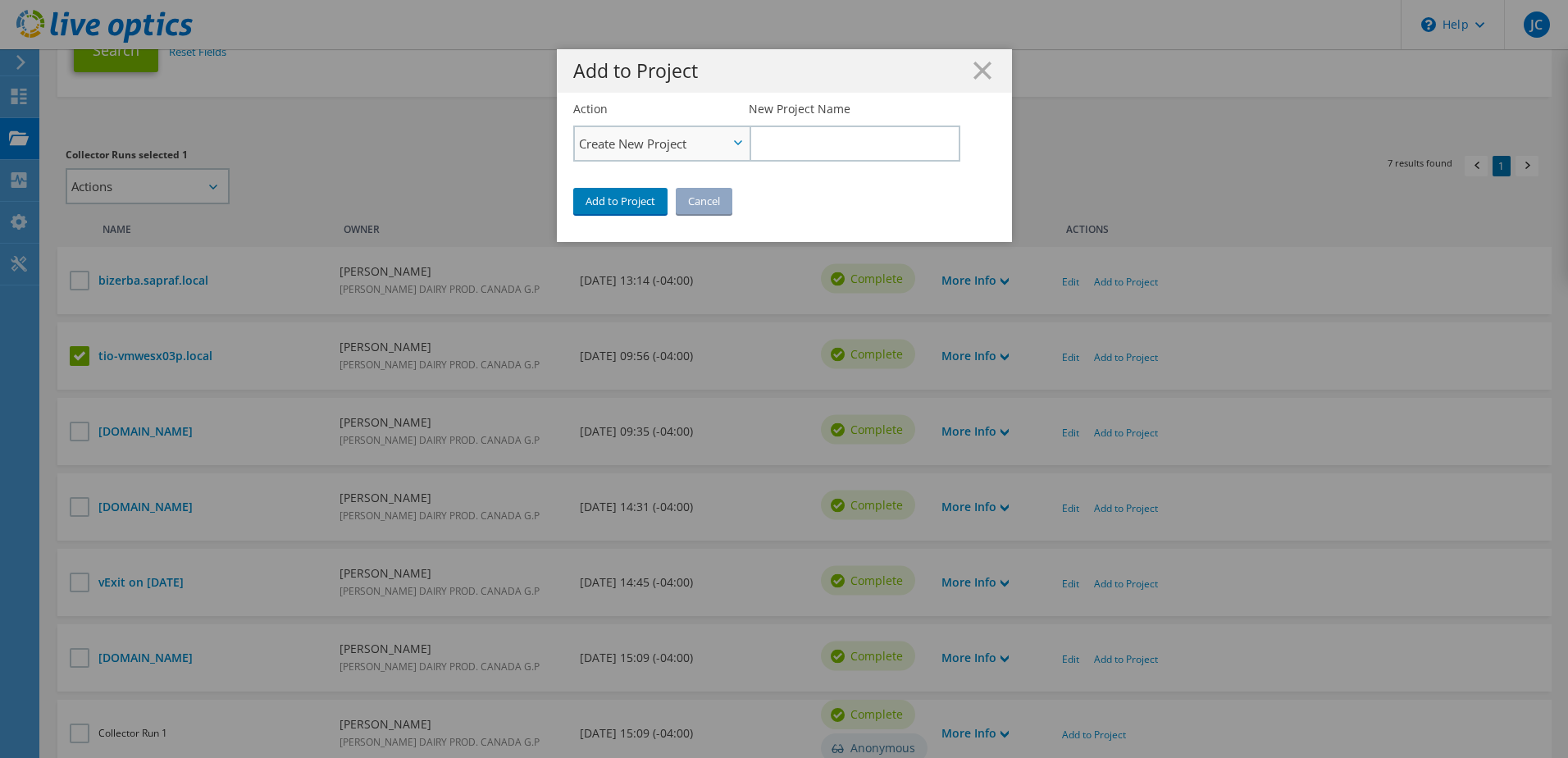
click at [735, 146] on span "Create New Project" at bounding box center [662, 143] width 174 height 33
click at [642, 186] on li "Add to Existing Project" at bounding box center [662, 189] width 174 height 20
click at [806, 140] on input "Select Existing Project" at bounding box center [853, 143] width 210 height 36
click at [776, 167] on li "VExit" at bounding box center [842, 166] width 188 height 20
type input "VExit"
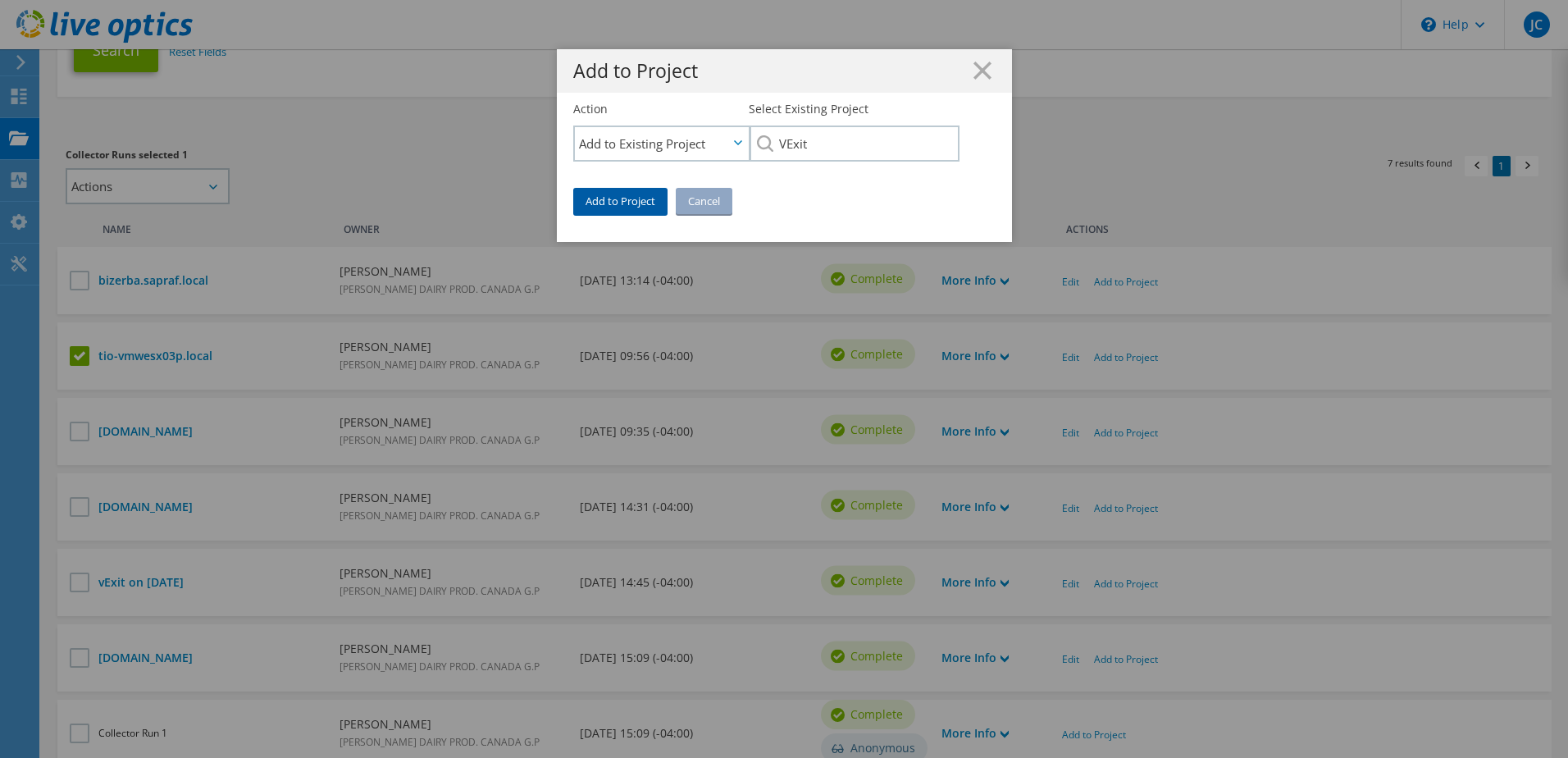
click at [618, 195] on link "Add to Project" at bounding box center [620, 202] width 94 height 26
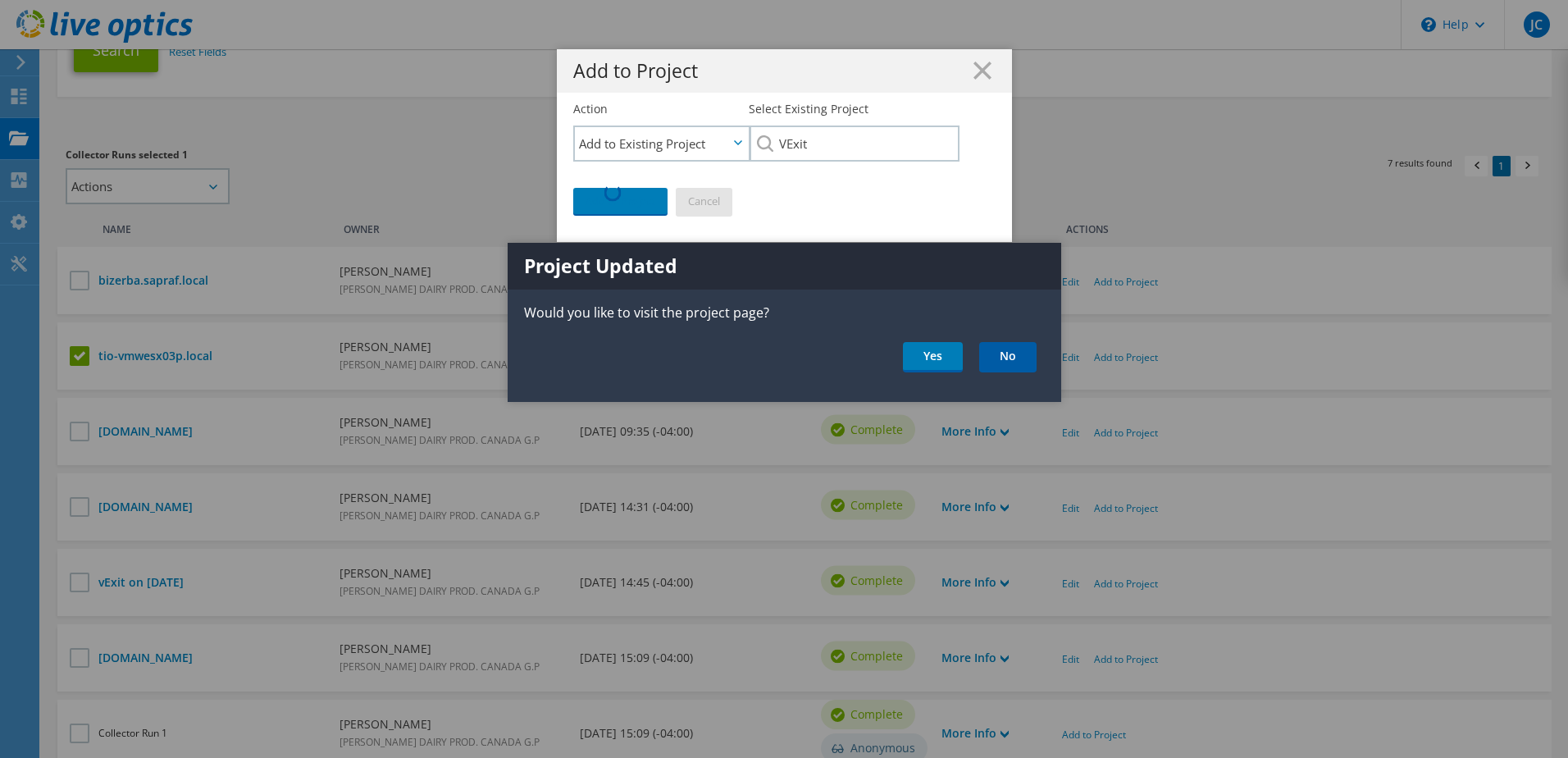
click at [1018, 354] on link "No" at bounding box center [1007, 357] width 57 height 30
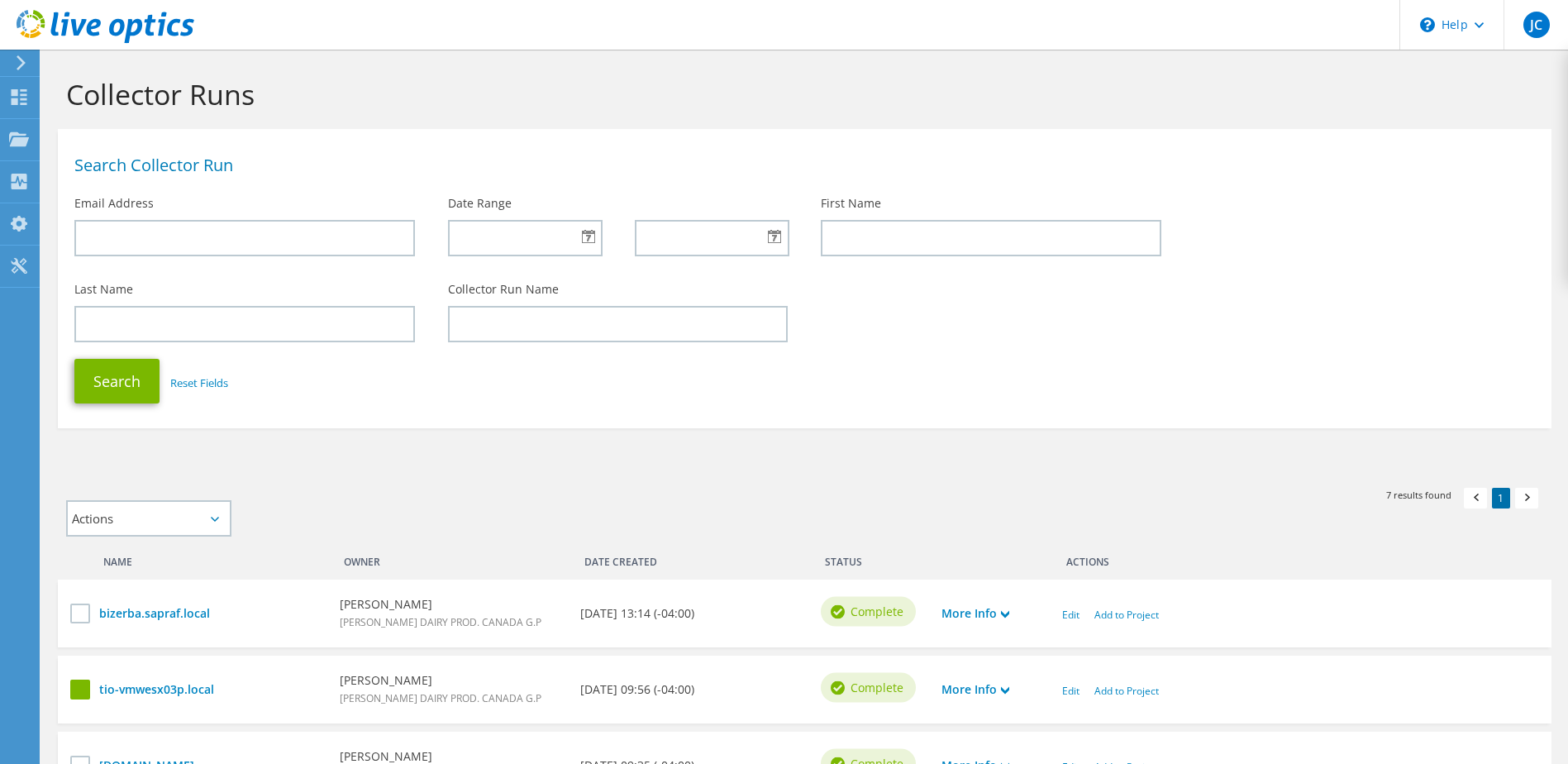
scroll to position [331, 0]
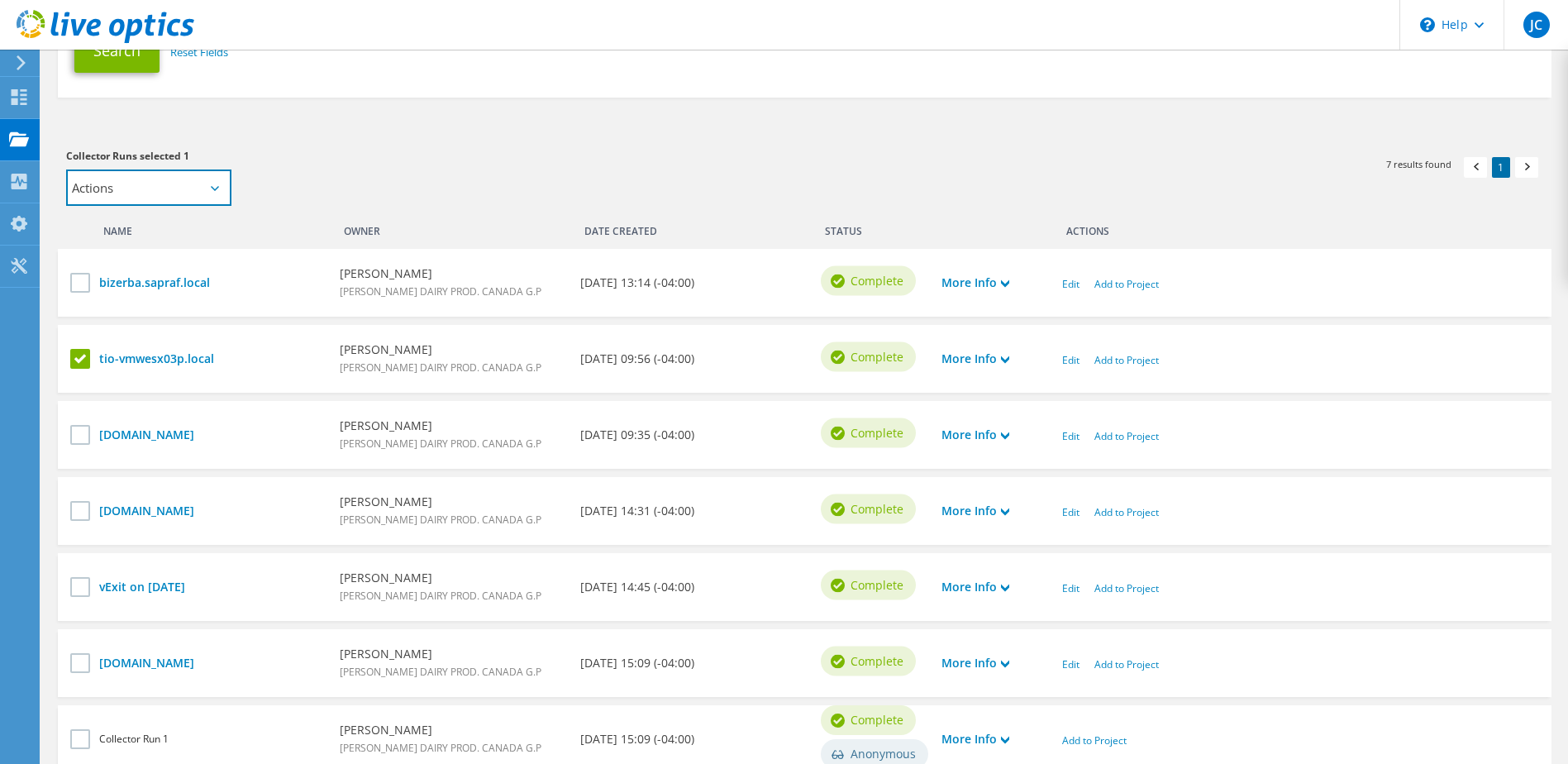
click at [209, 189] on select "Actions Add to new project Add to existing project" at bounding box center [149, 188] width 165 height 36
click at [294, 184] on div "Collector Runs selected 1 Actions Add to new project Add to existing project Ap…" at bounding box center [427, 177] width 722 height 59
click at [85, 284] on label at bounding box center [82, 283] width 24 height 20
click at [0, 0] on input "checkbox" at bounding box center [0, 0] width 0 height 0
click at [1005, 438] on icon at bounding box center [1005, 436] width 9 height 9
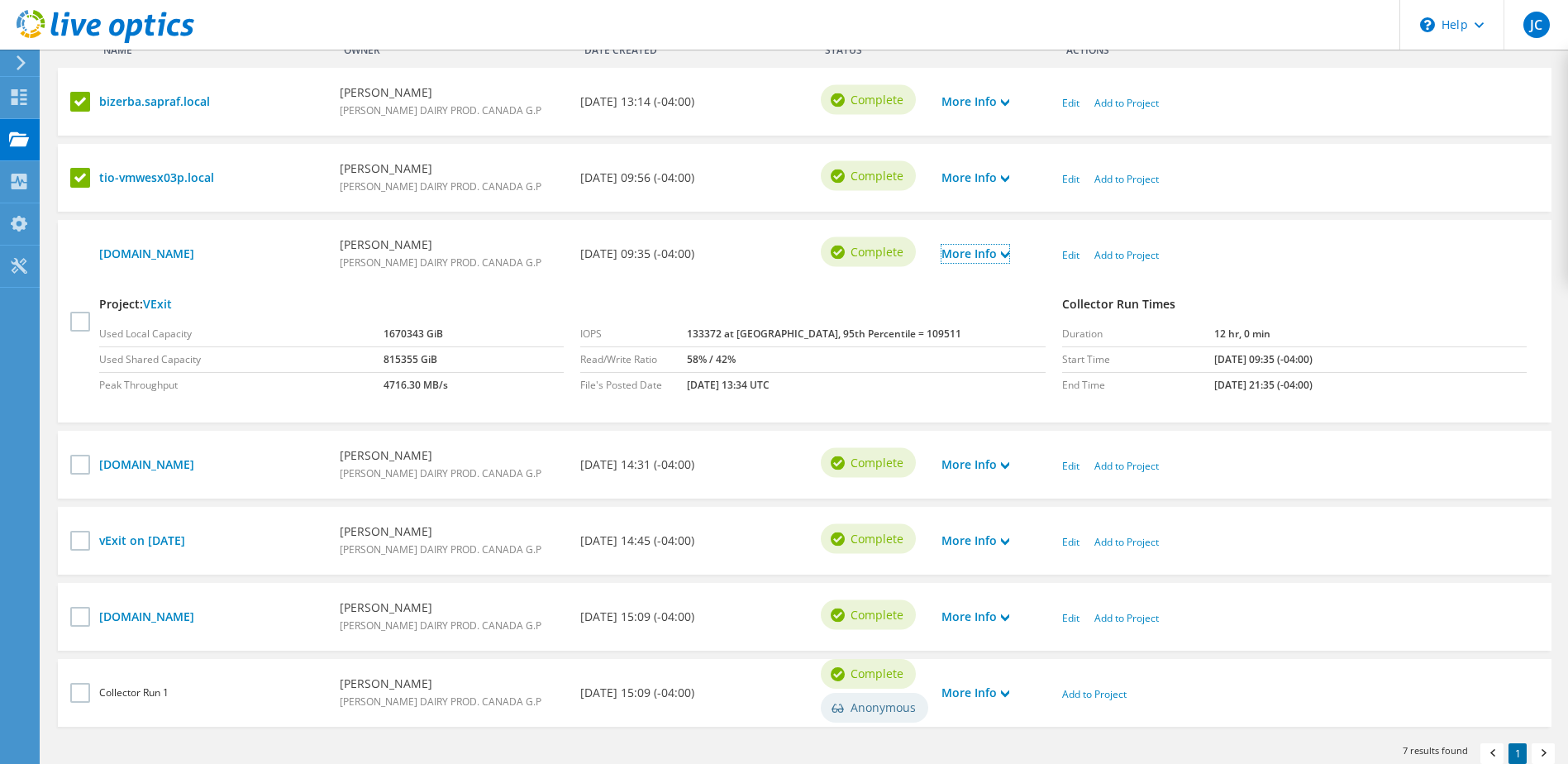
scroll to position [414, 0]
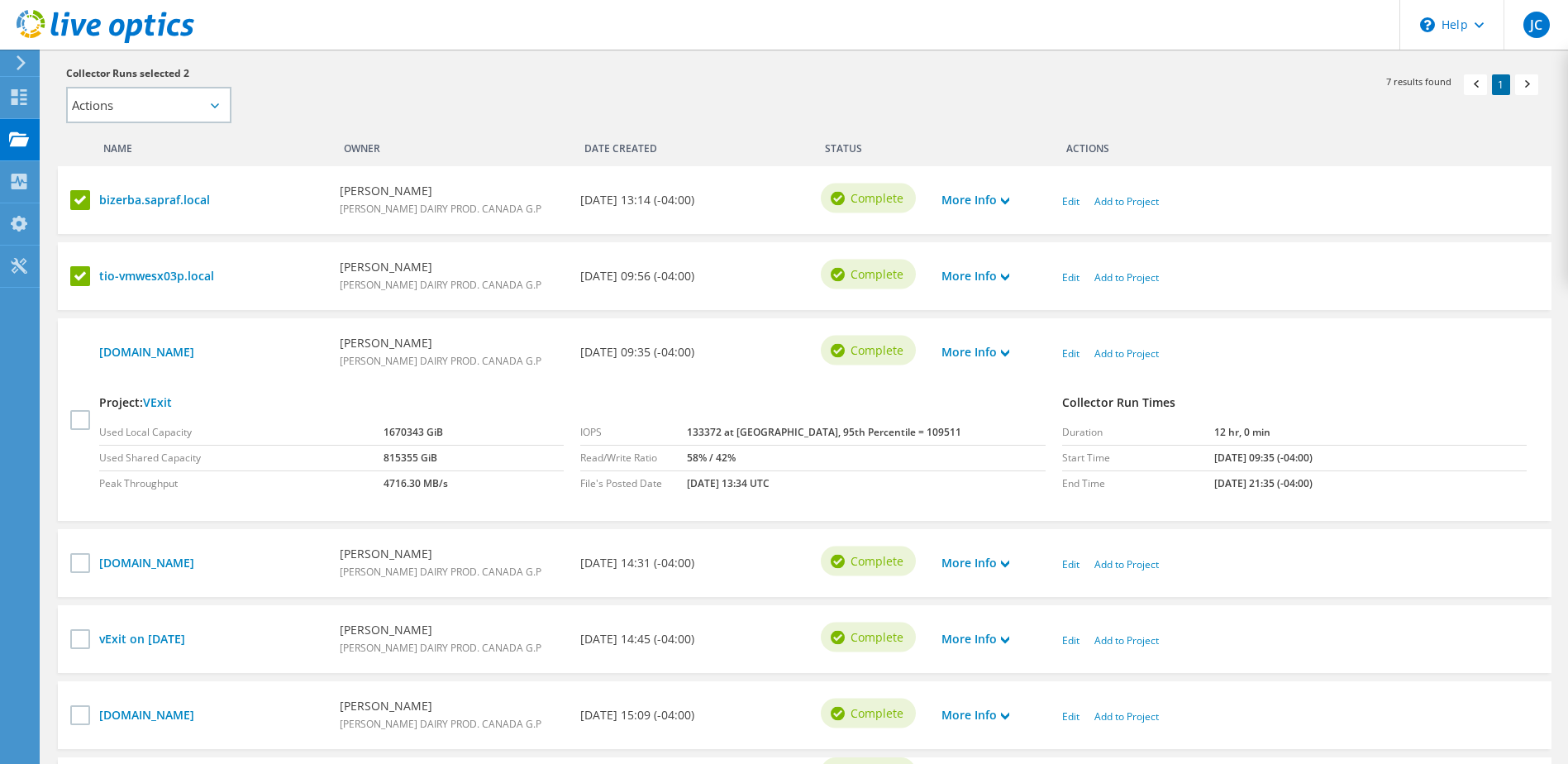
click at [82, 200] on label at bounding box center [82, 199] width 24 height 20
click at [0, 0] on input "checkbox" at bounding box center [0, 0] width 0 height 0
click at [80, 275] on label at bounding box center [82, 276] width 24 height 20
click at [0, 0] on input "checkbox" at bounding box center [0, 0] width 0 height 0
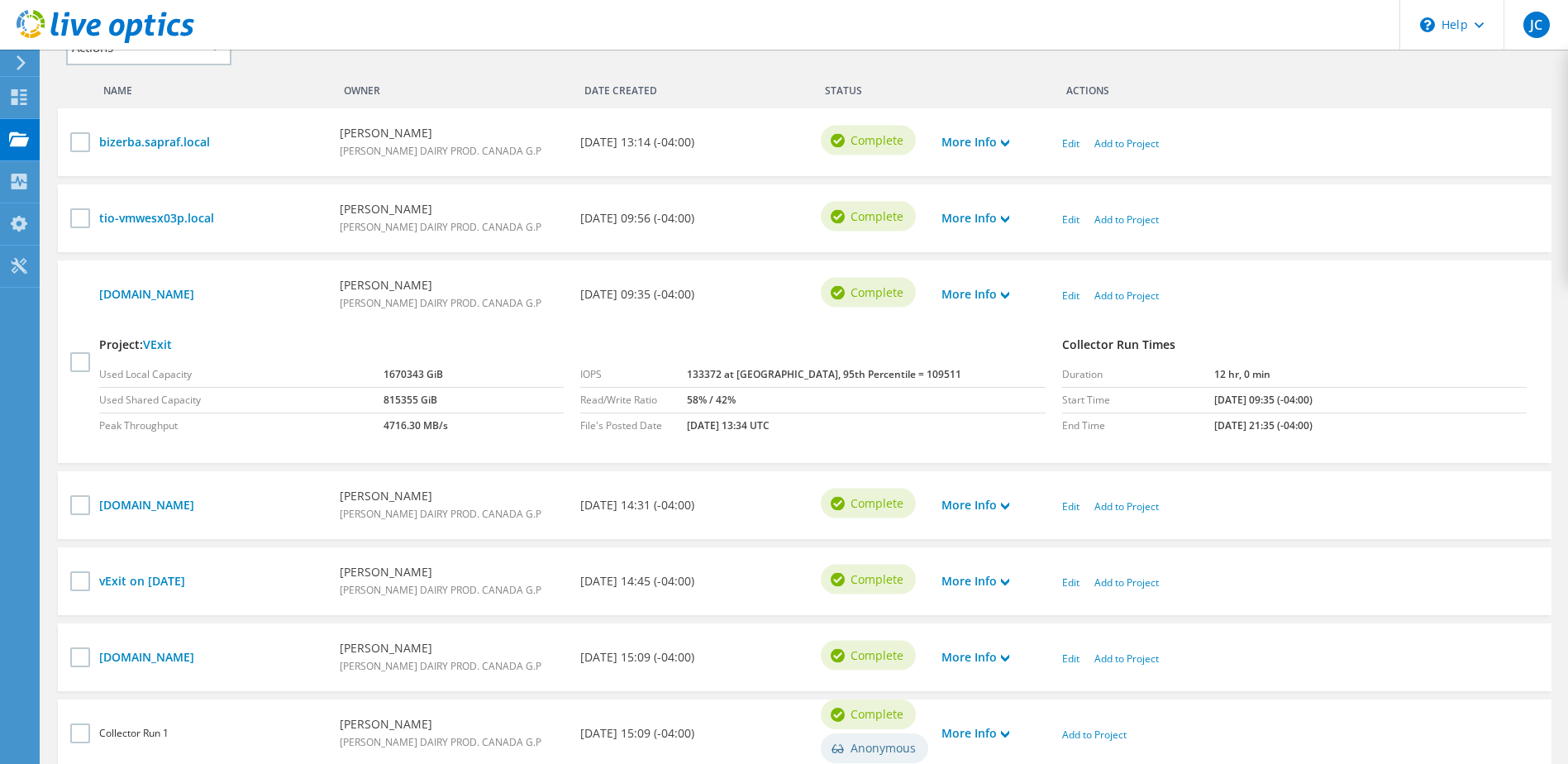
scroll to position [496, 0]
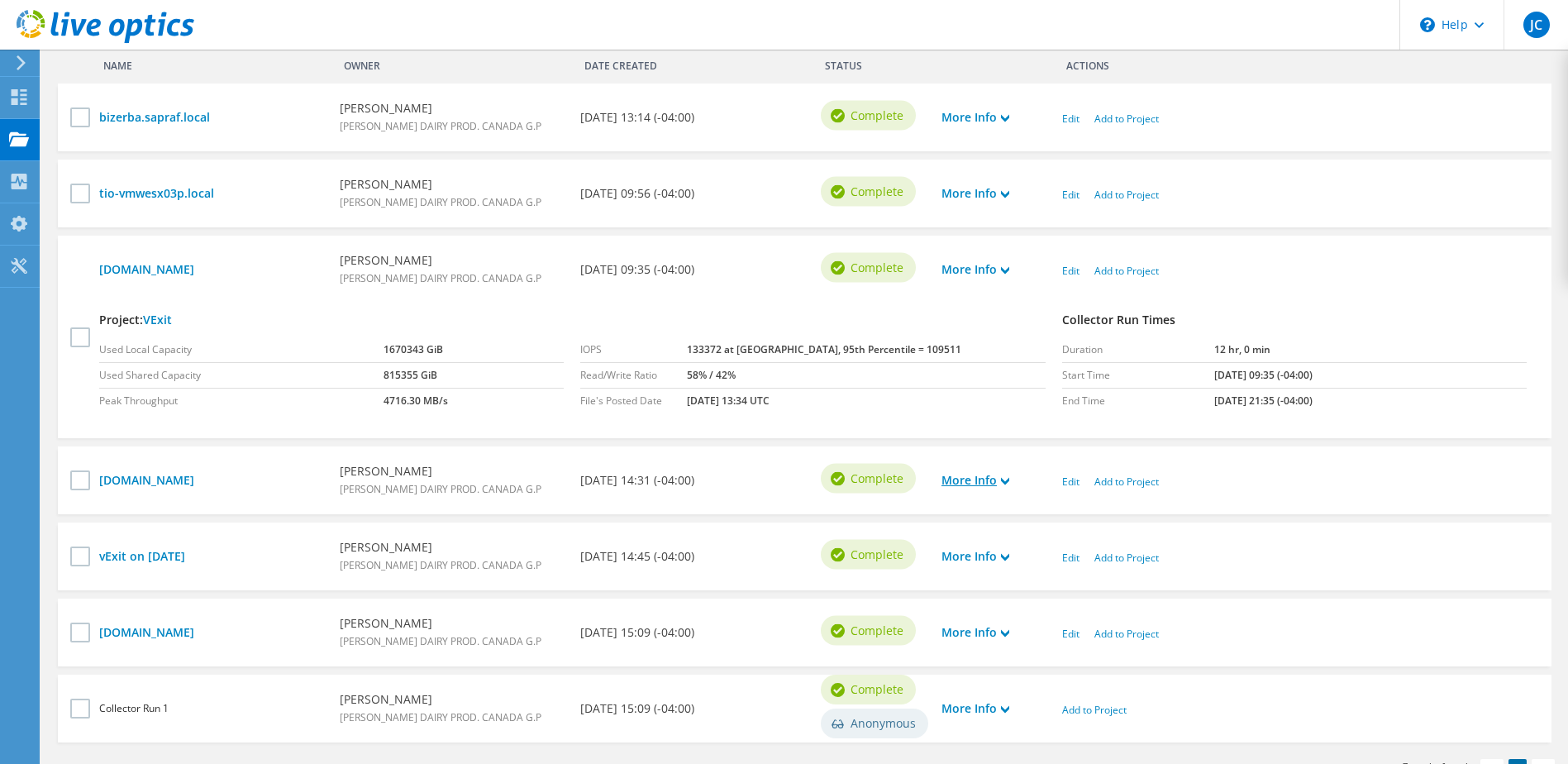
click at [1005, 484] on use at bounding box center [1005, 481] width 9 height 8
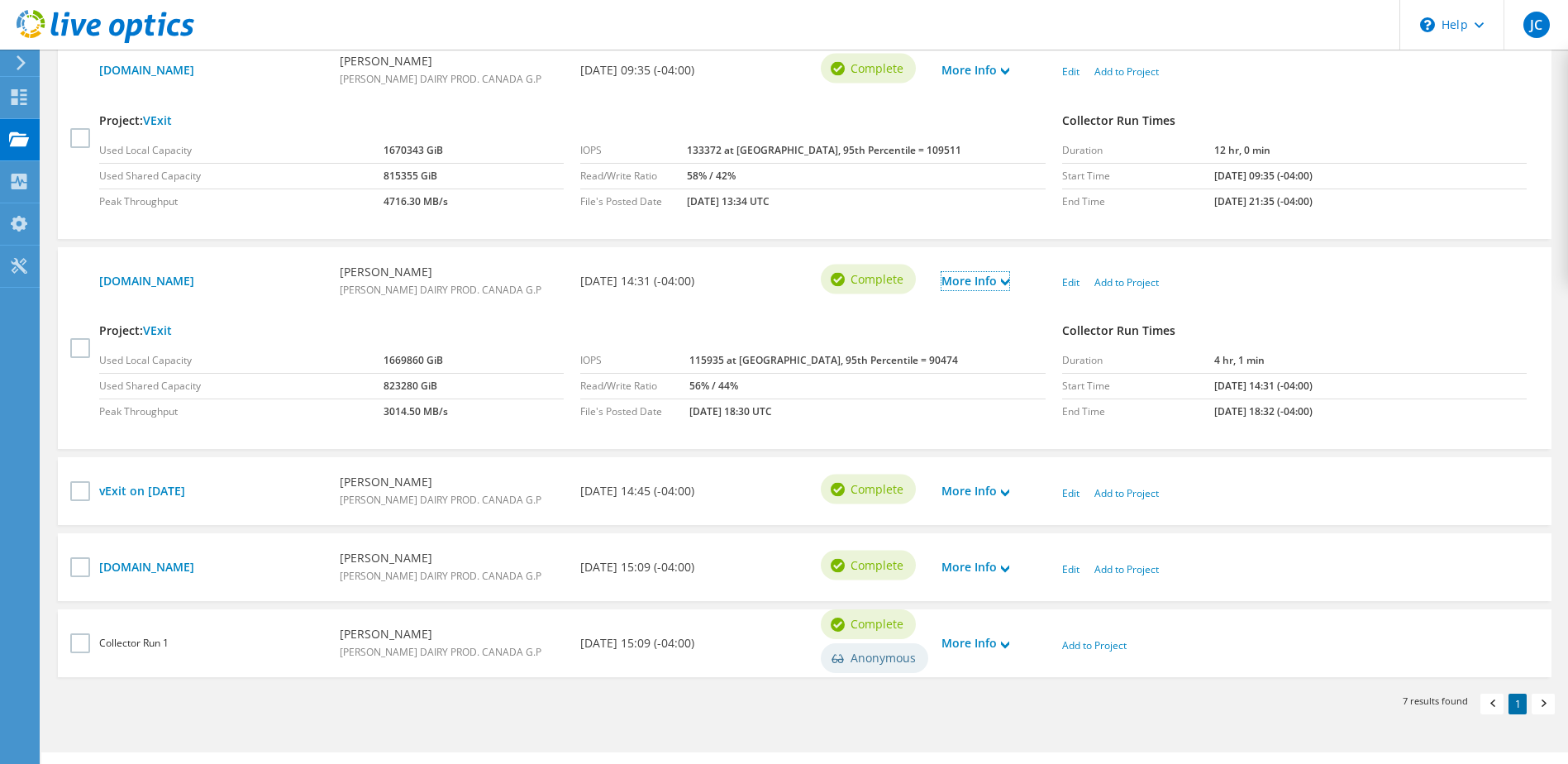
scroll to position [734, 0]
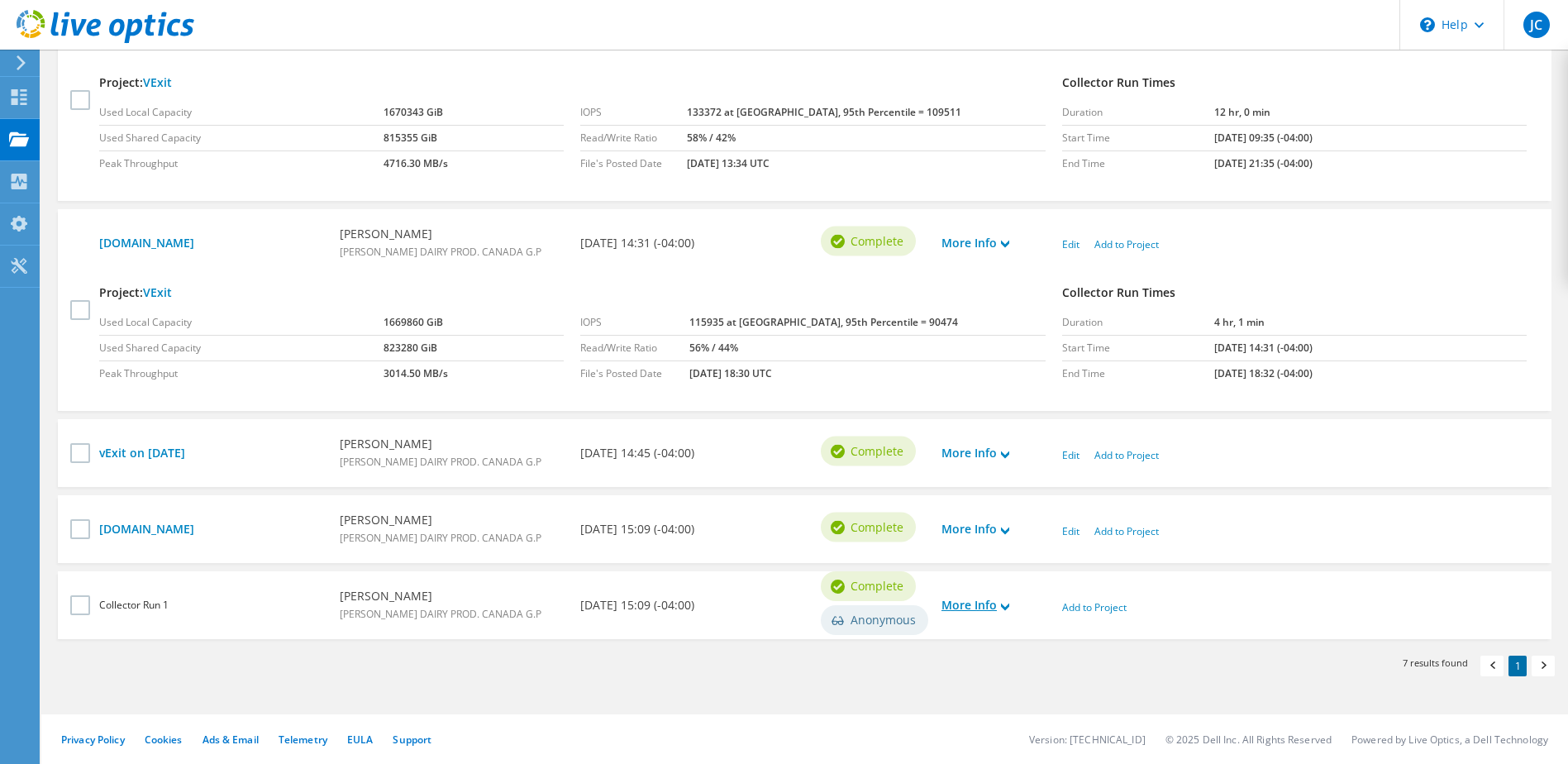
click at [1007, 606] on icon at bounding box center [1005, 606] width 9 height 9
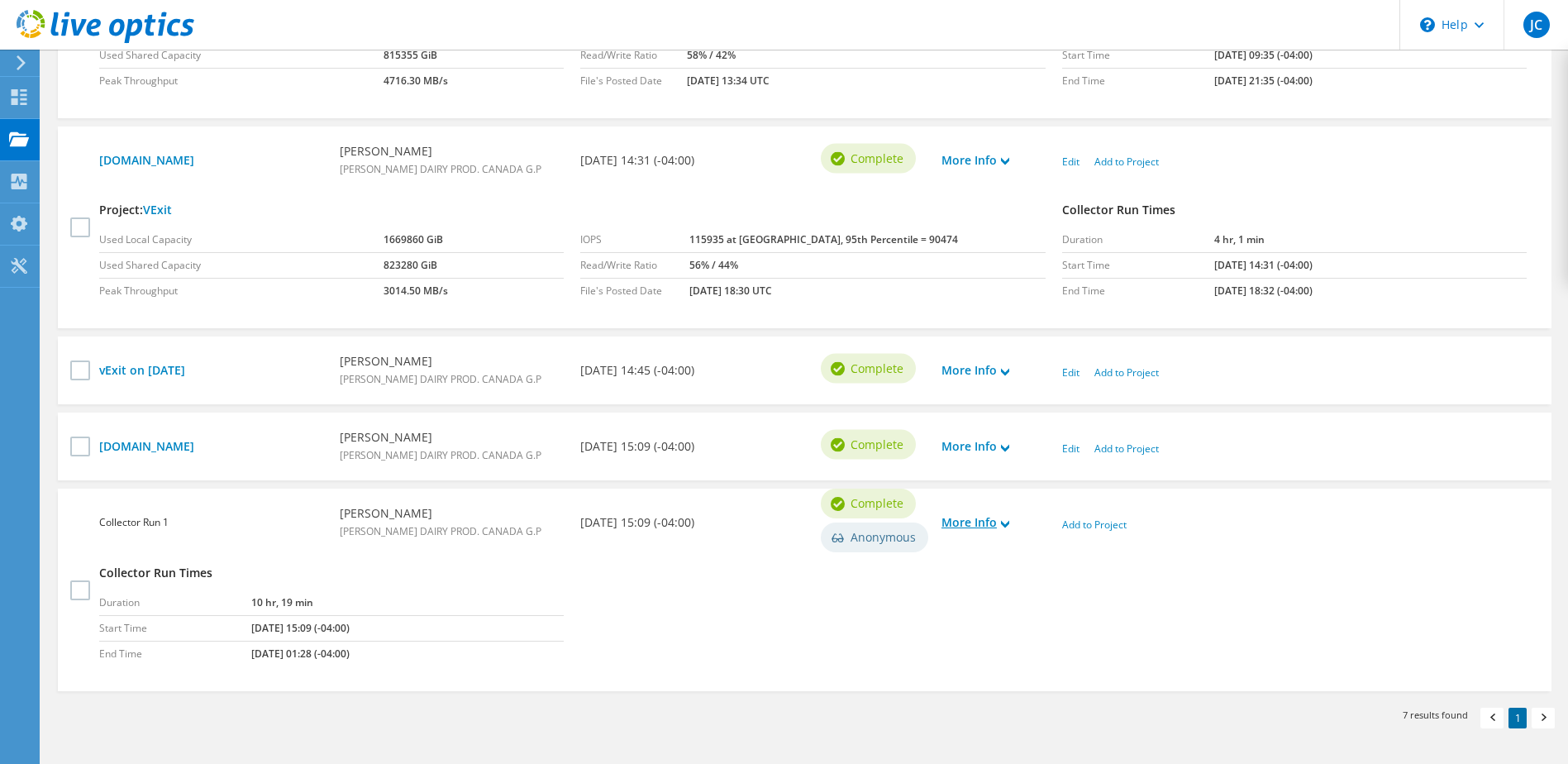
scroll to position [868, 0]
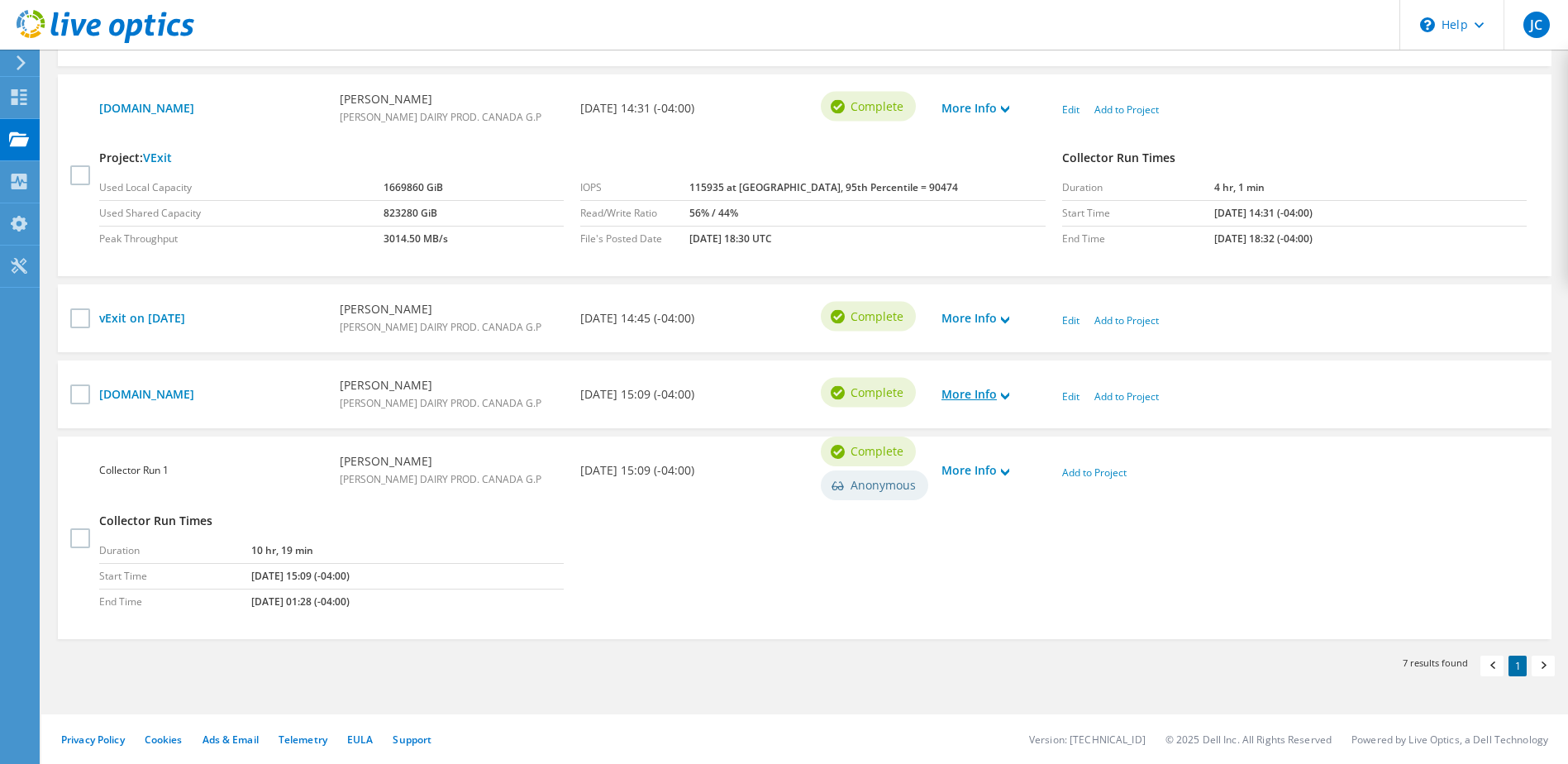
click at [1007, 396] on use at bounding box center [1005, 396] width 9 height 8
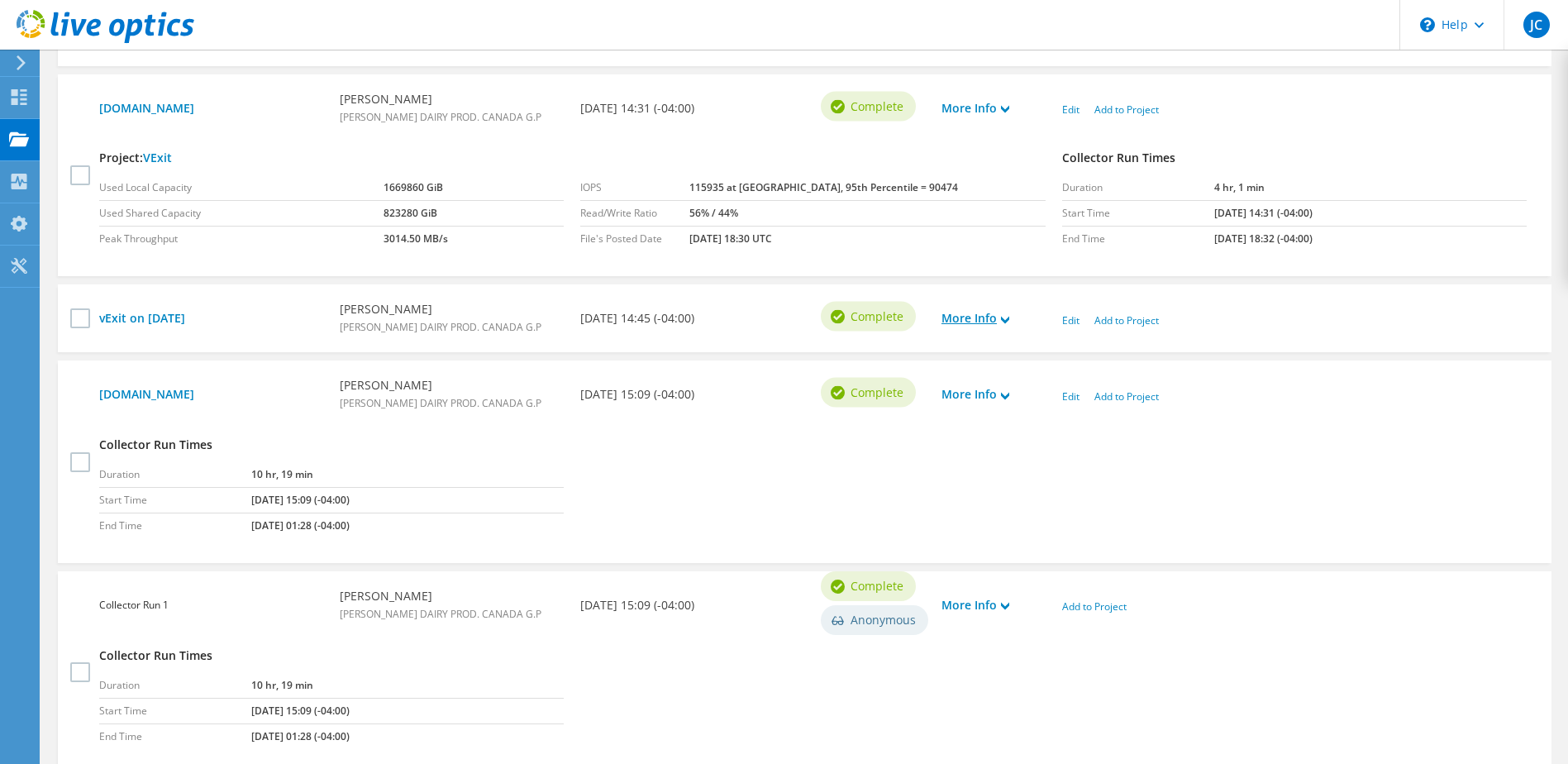
click at [1006, 321] on use at bounding box center [1005, 320] width 9 height 8
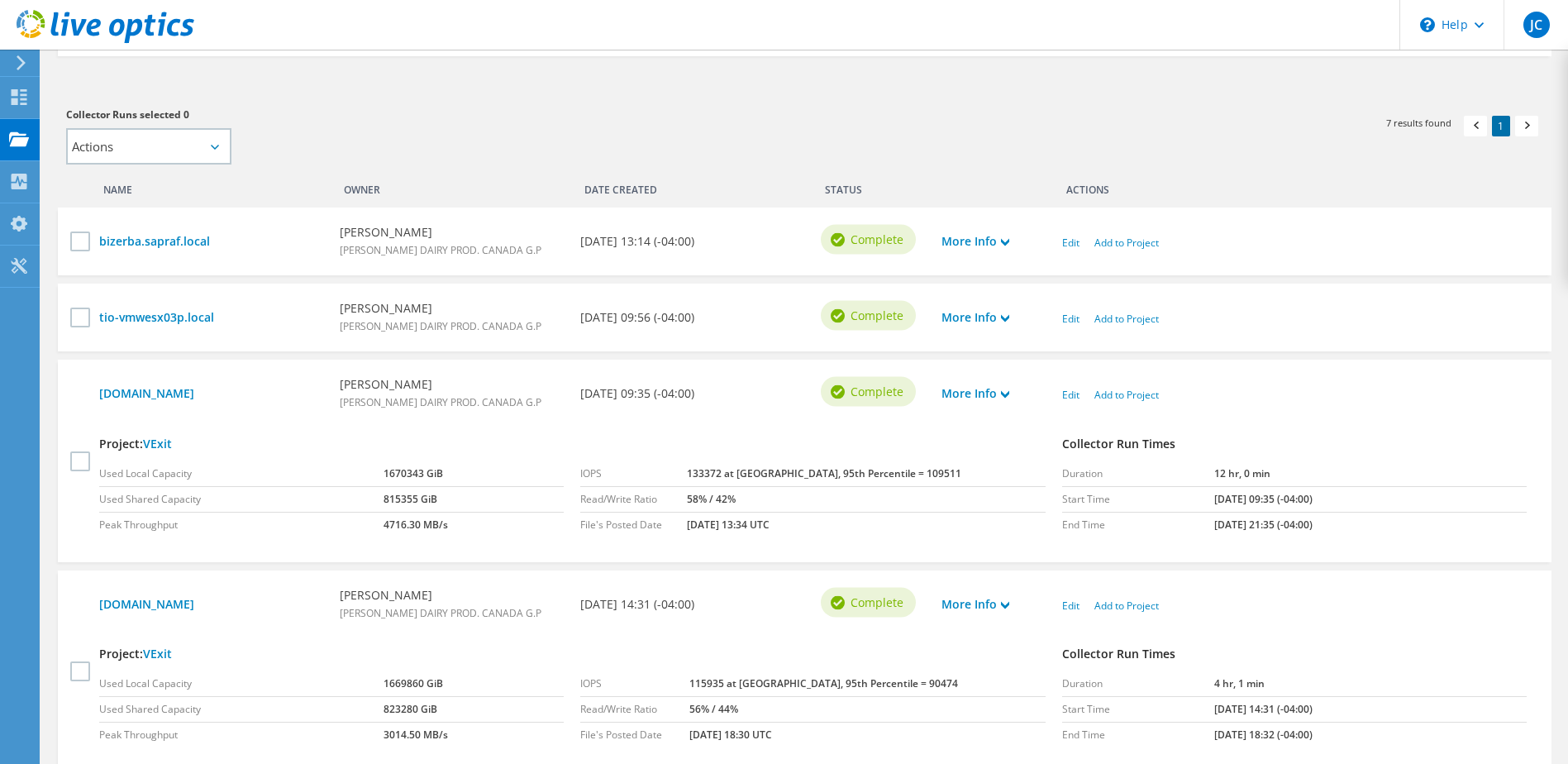
scroll to position [455, 0]
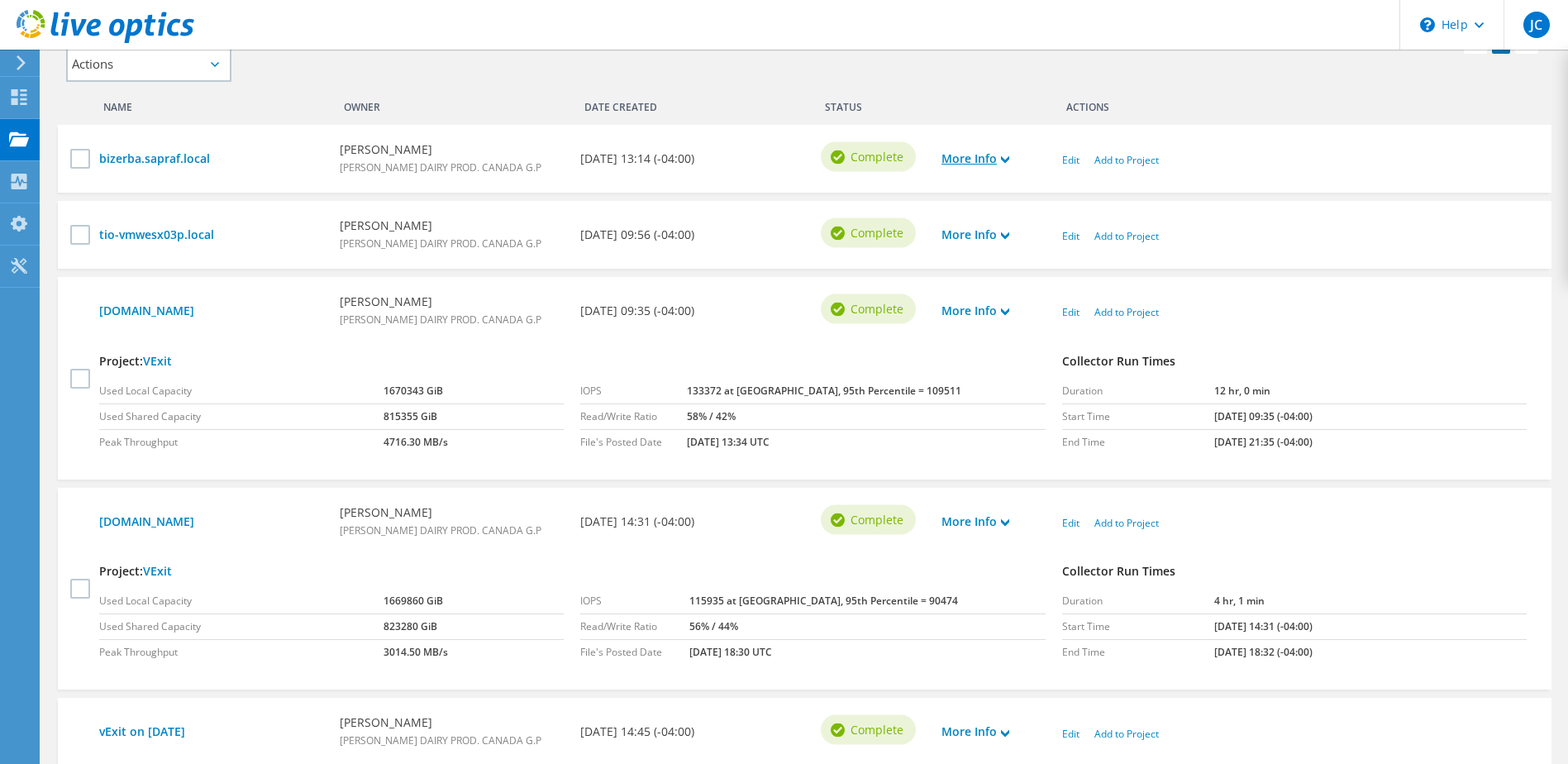
click at [1007, 159] on icon at bounding box center [1005, 159] width 9 height 9
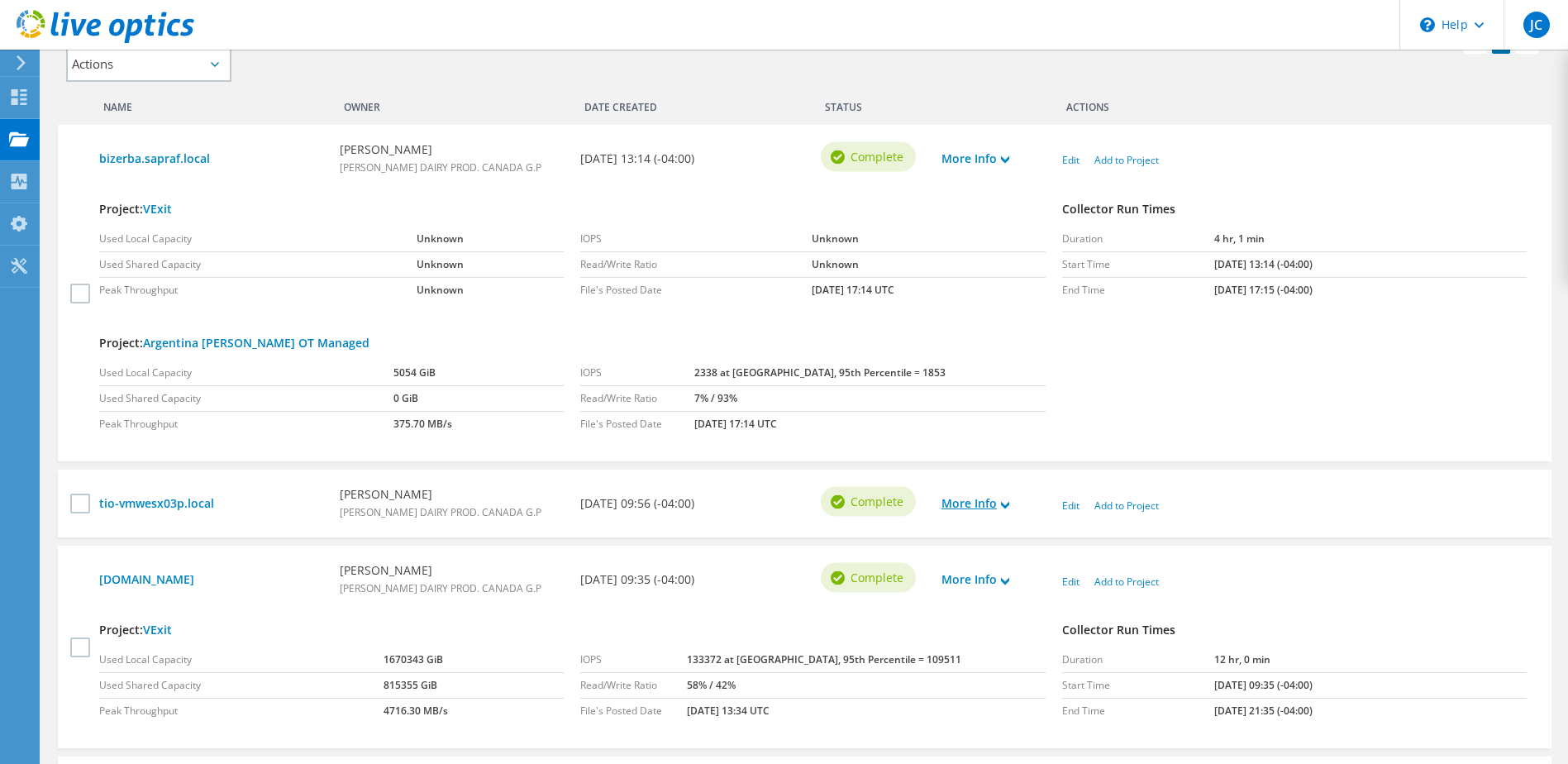
click at [1007, 512] on link "More Info" at bounding box center [974, 503] width 67 height 18
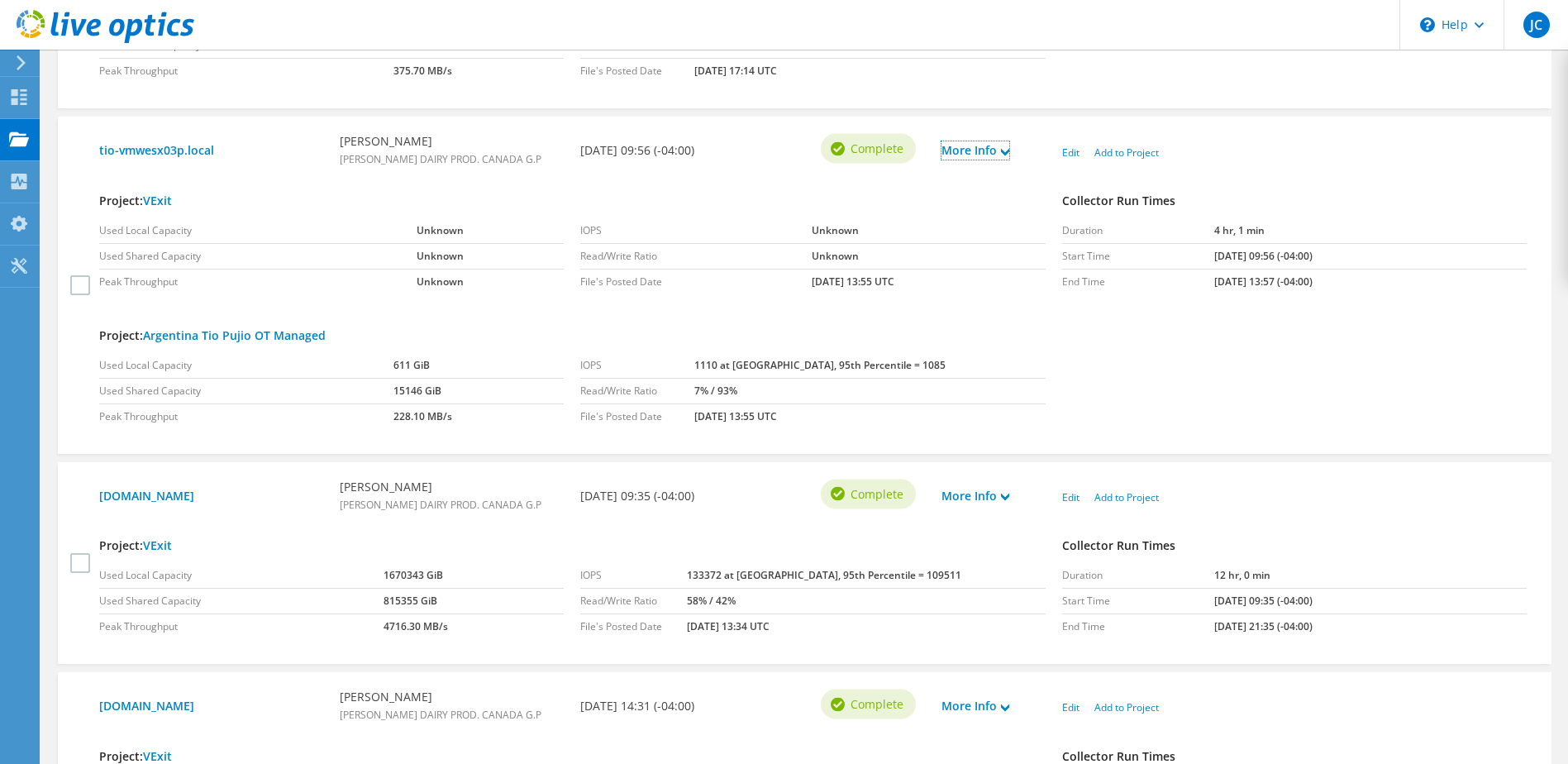
scroll to position [868, 0]
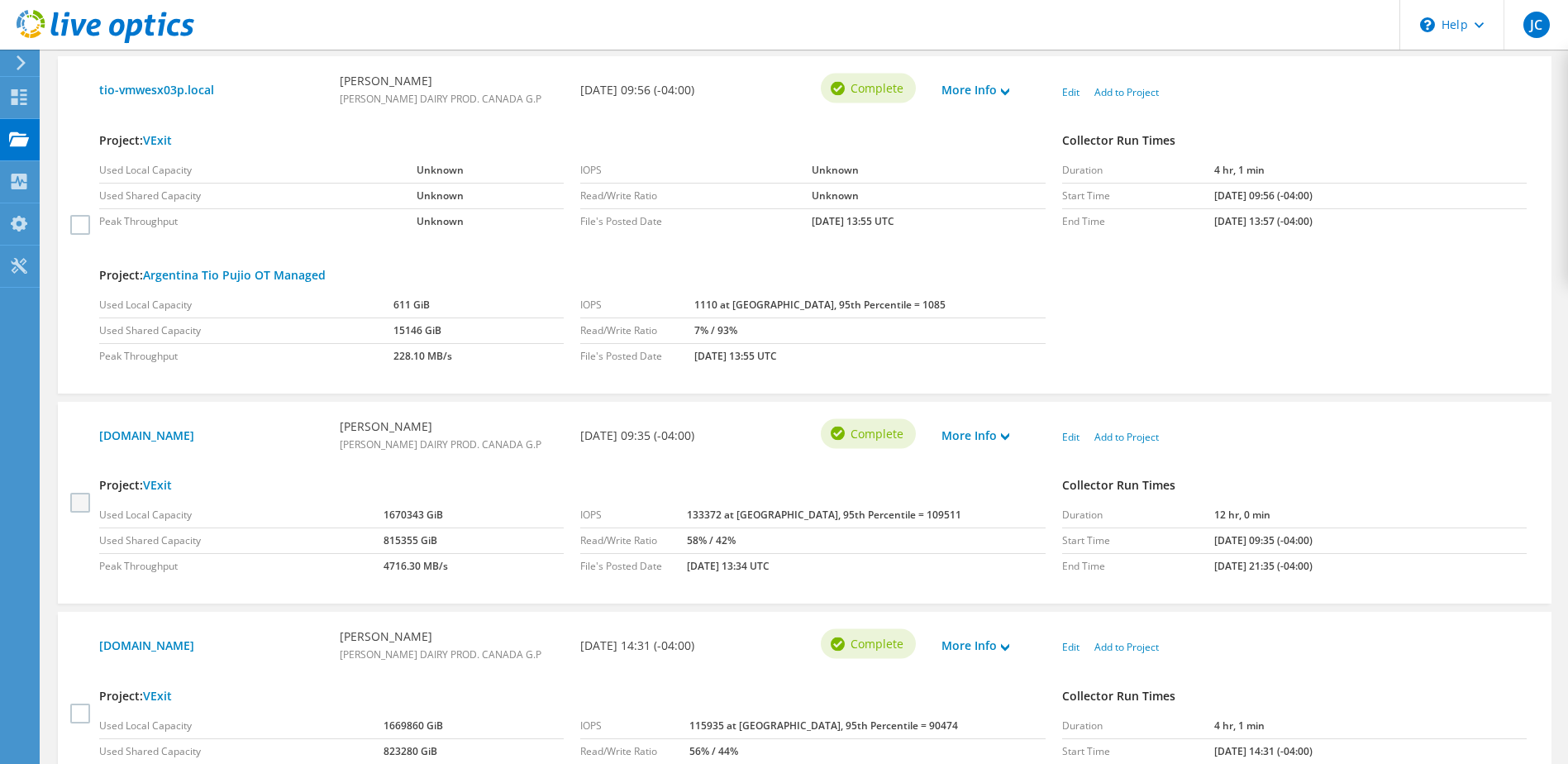
click at [79, 504] on label at bounding box center [82, 502] width 24 height 20
click at [0, 0] on input "checkbox" at bounding box center [0, 0] width 0 height 0
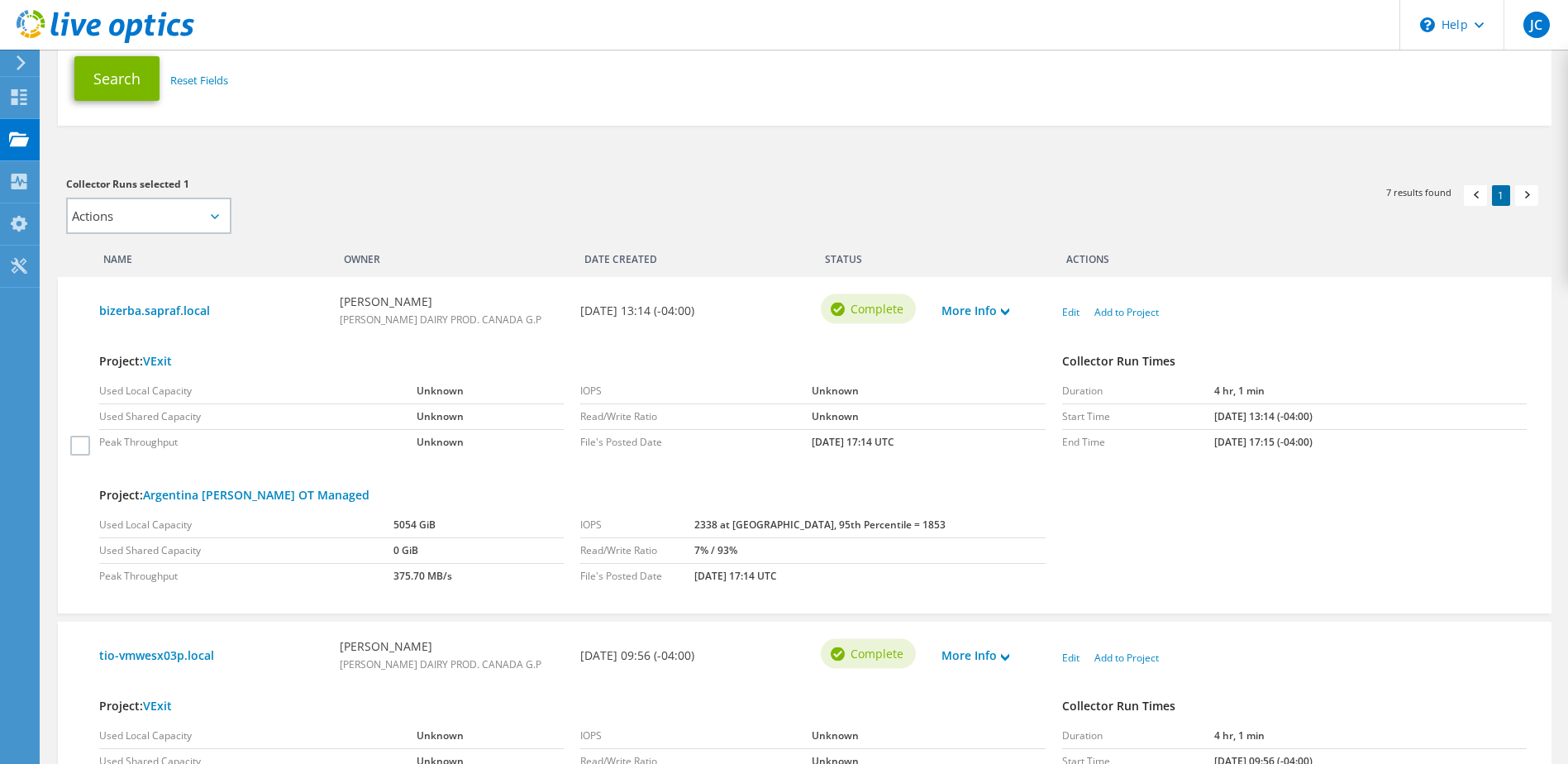
scroll to position [289, 0]
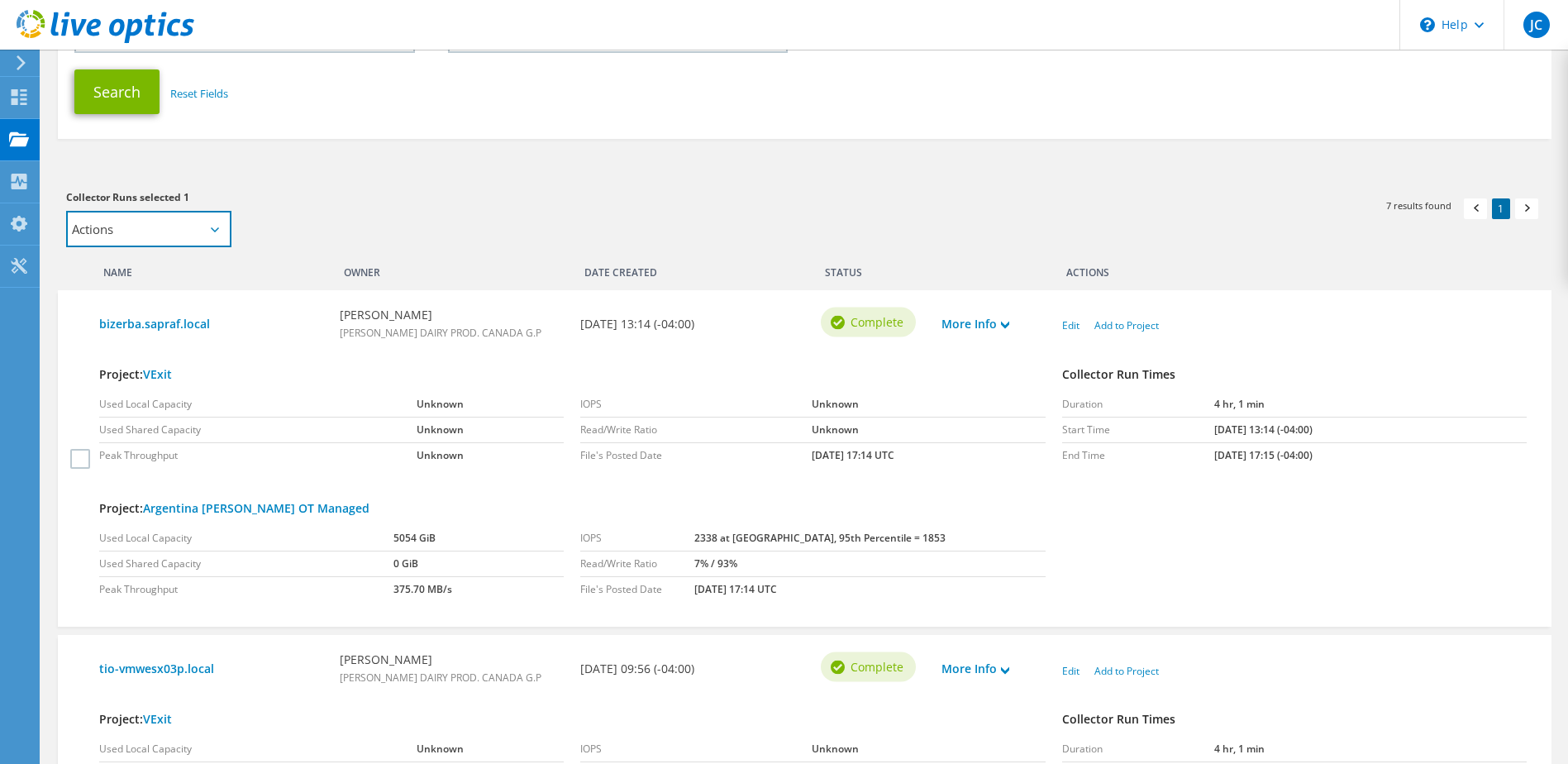
click at [216, 234] on select "Actions Add to new project Add to existing project" at bounding box center [149, 229] width 165 height 36
select select "update_proj"
click at [66, 211] on select "Actions Add to new project Add to existing project" at bounding box center [149, 229] width 165 height 36
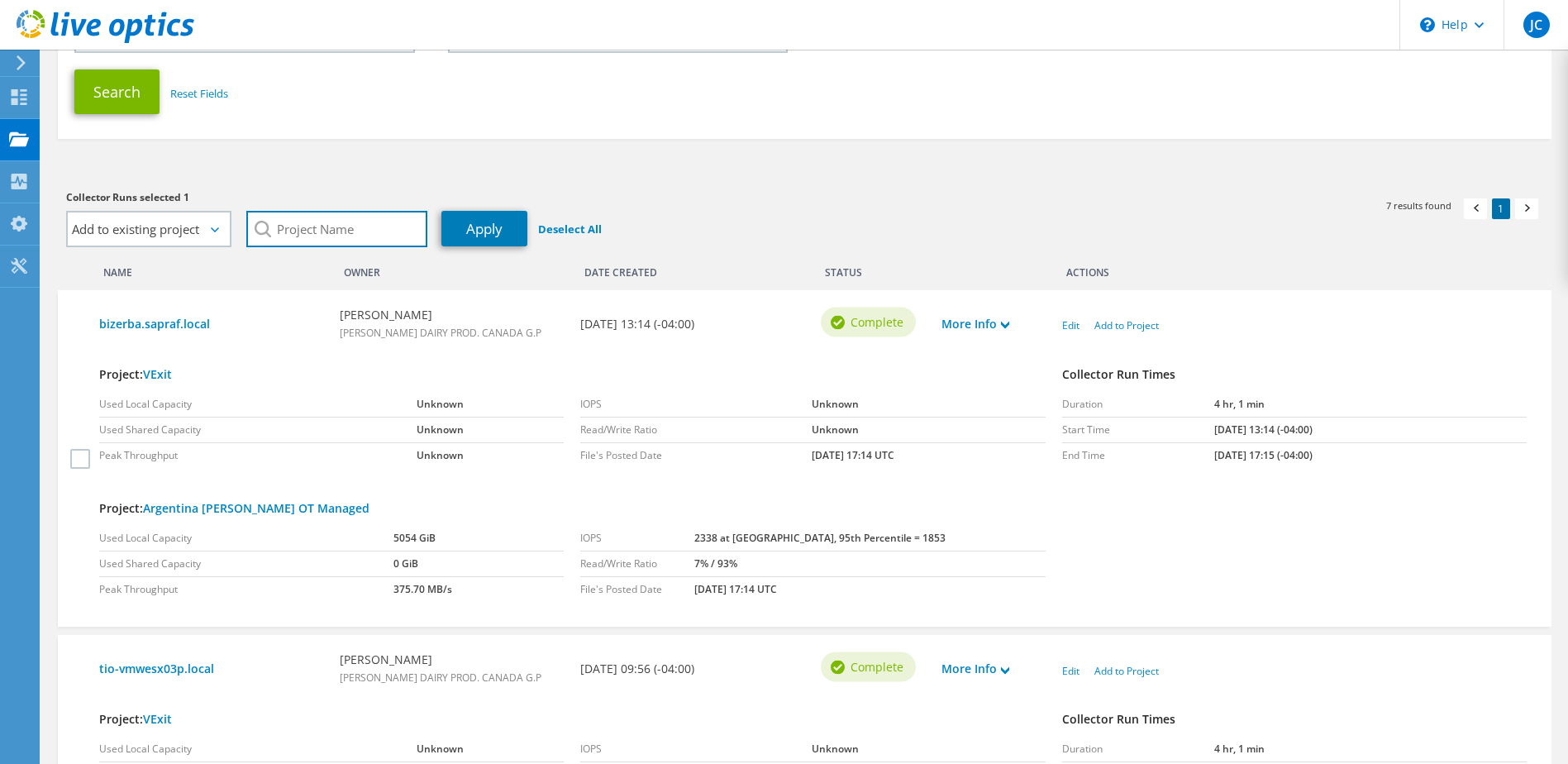
click at [385, 228] on input "search" at bounding box center [337, 229] width 181 height 36
click at [292, 252] on li "VExit" at bounding box center [341, 251] width 190 height 20
type input "VExit"
click at [473, 228] on link "Apply" at bounding box center [484, 228] width 86 height 35
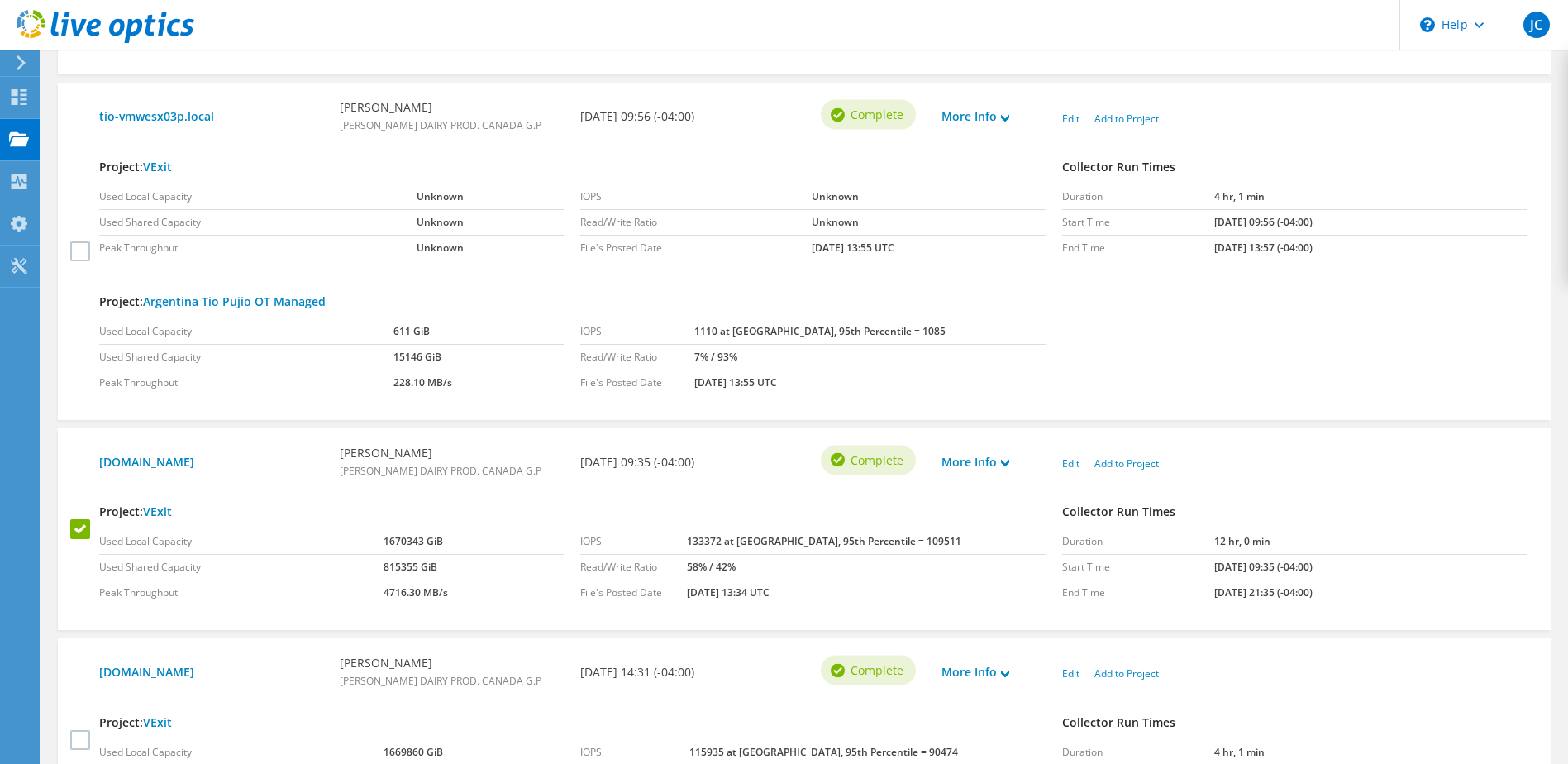
scroll to position [951, 0]
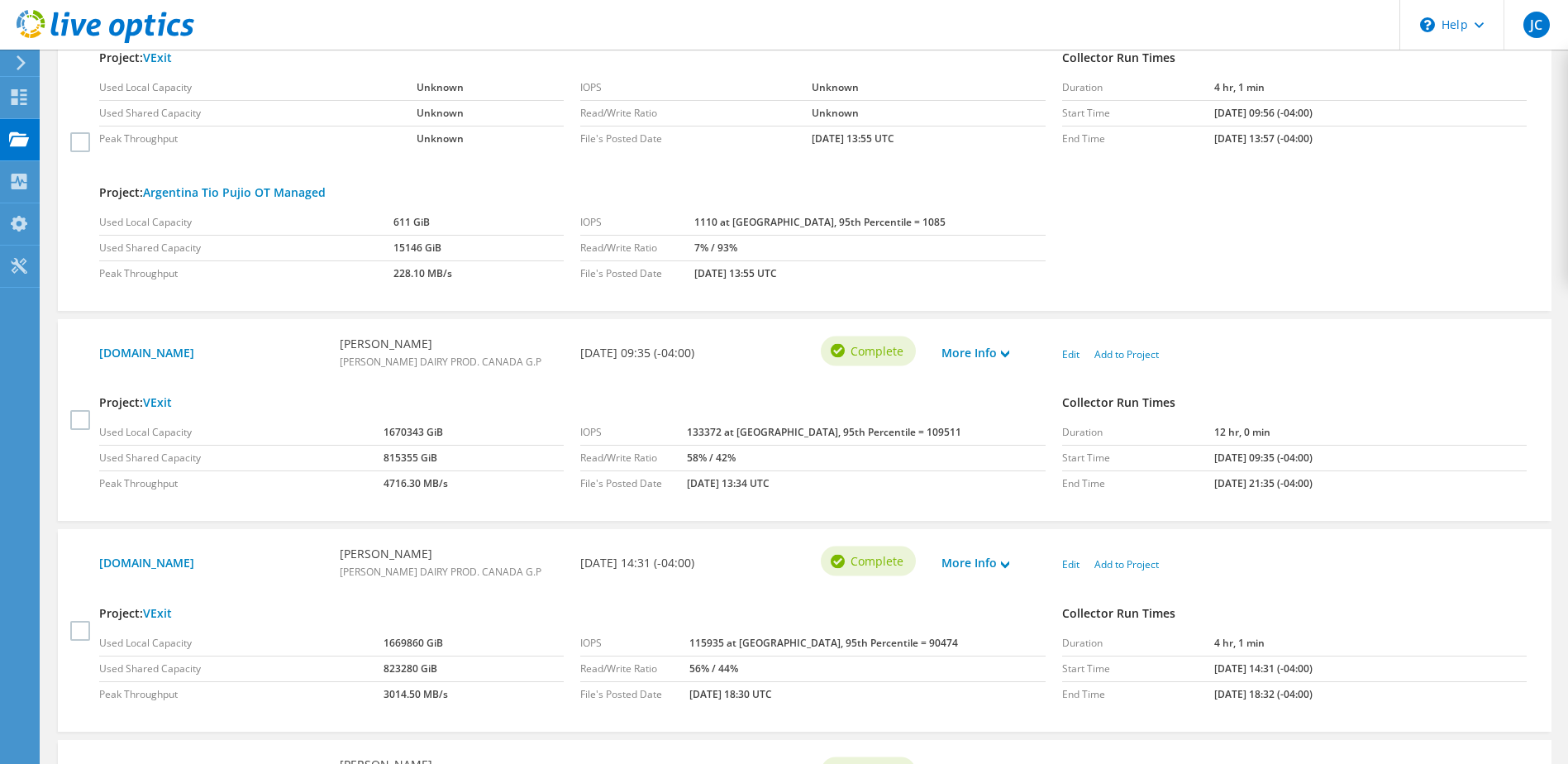
select select "Actions"
click at [74, 634] on label at bounding box center [82, 629] width 24 height 20
click at [0, 0] on input "checkbox" at bounding box center [0, 0] width 0 height 0
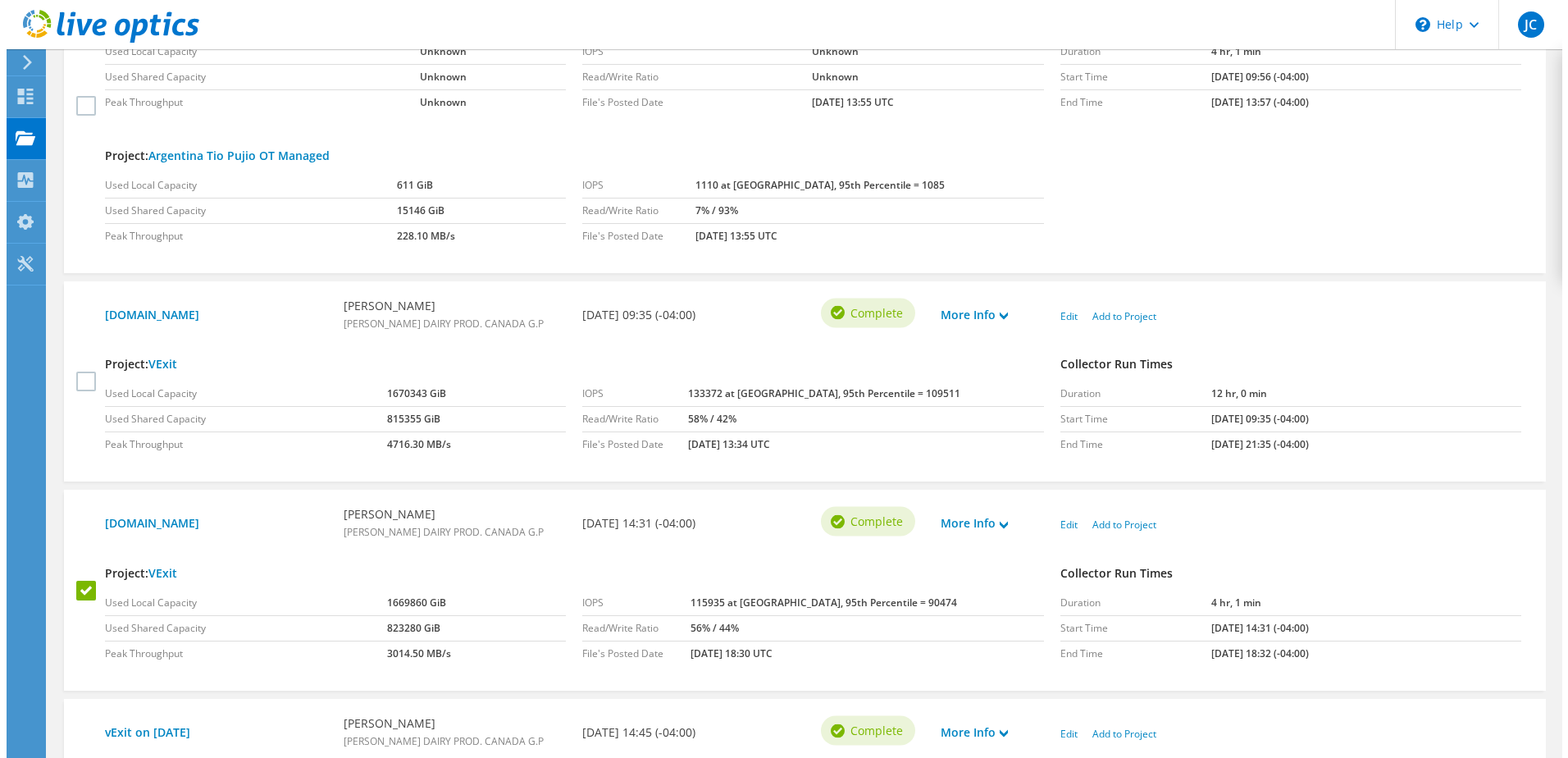
scroll to position [1025, 0]
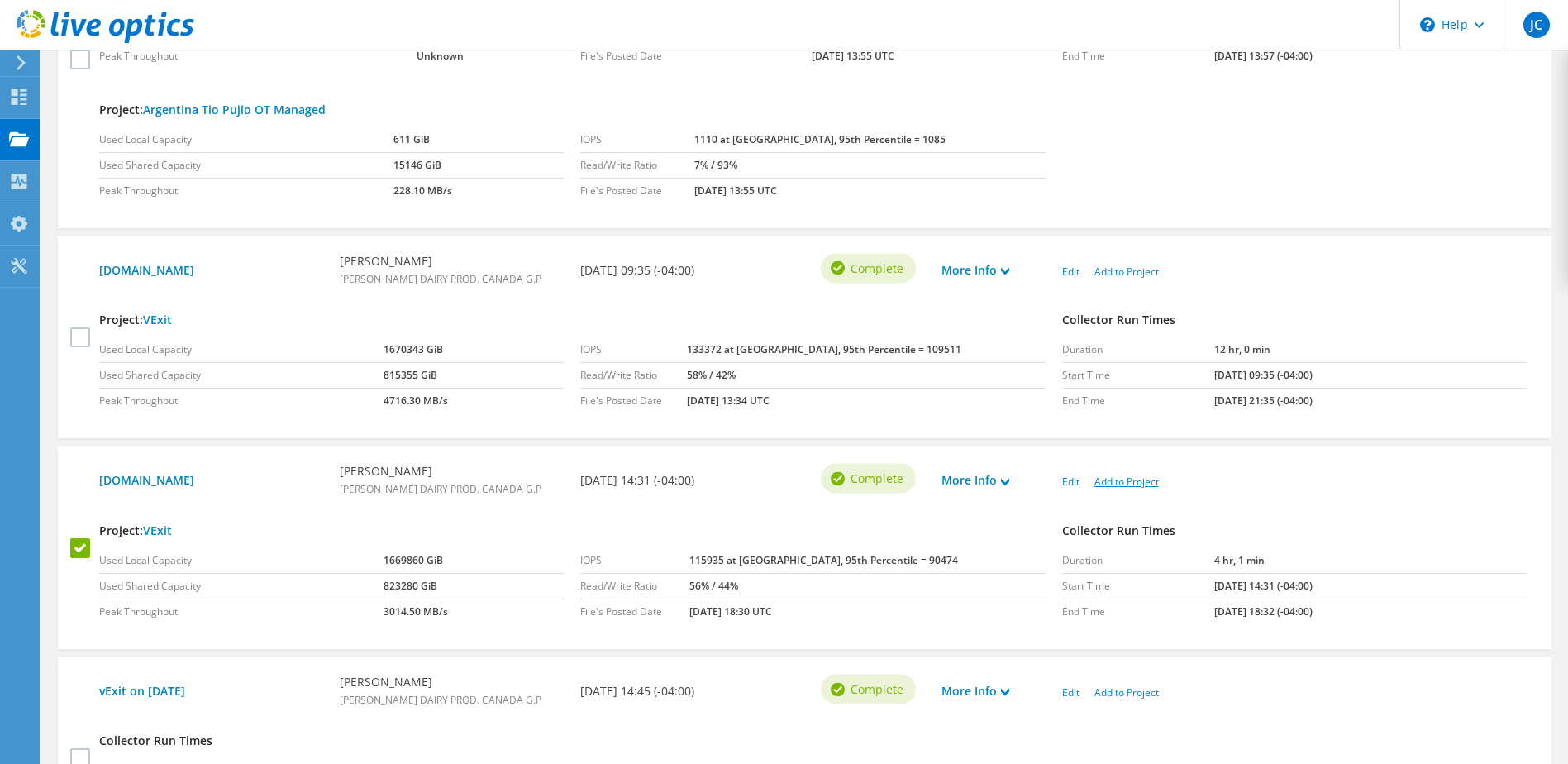
click at [1132, 485] on link "Add to Project" at bounding box center [1127, 481] width 65 height 14
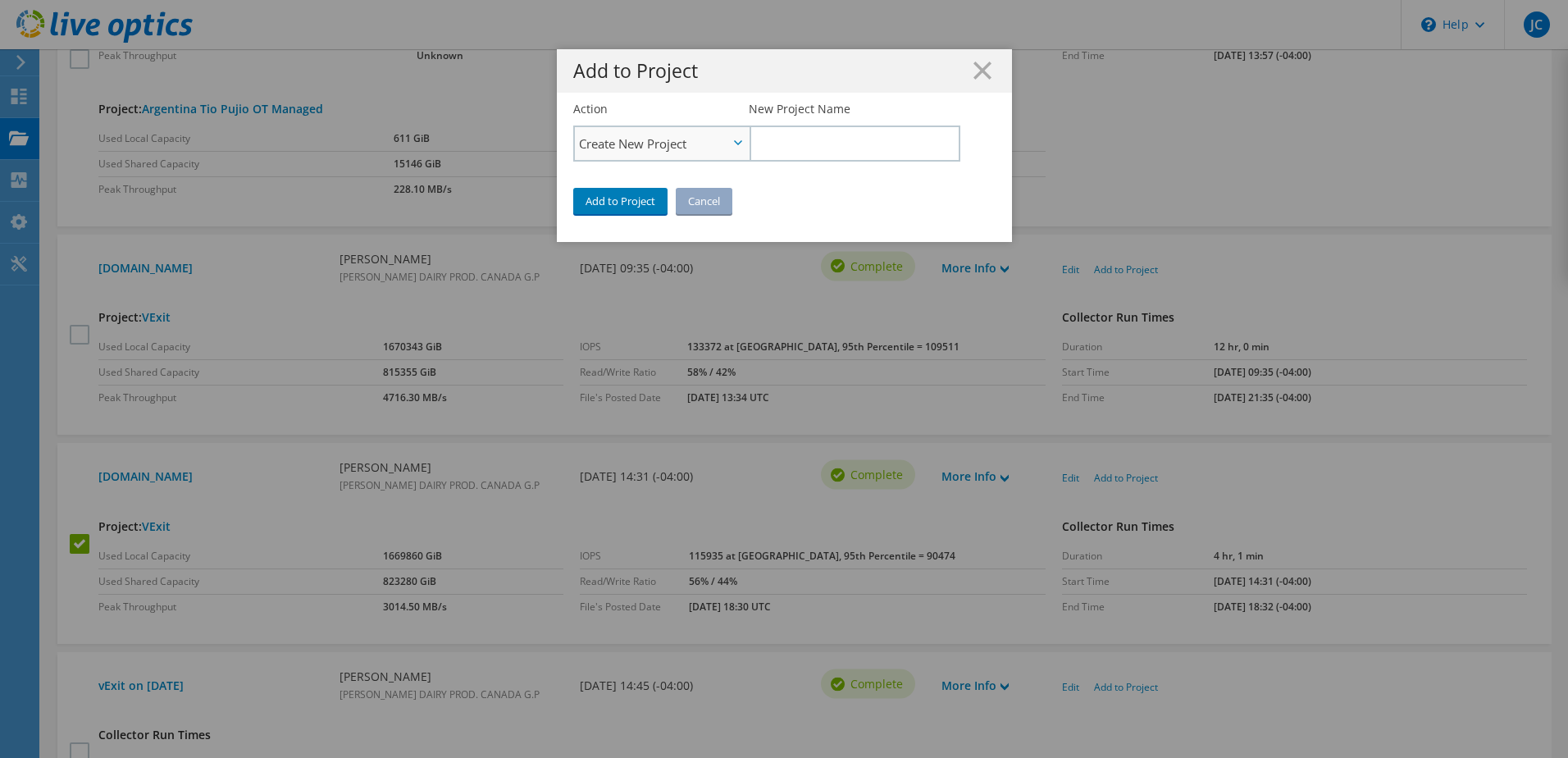
click at [728, 146] on span "Create New Project" at bounding box center [662, 143] width 174 height 33
click at [645, 188] on li "Add to Existing Project" at bounding box center [662, 189] width 174 height 20
click at [778, 144] on input "Select Existing Project" at bounding box center [853, 143] width 210 height 36
click at [772, 166] on li "VExit" at bounding box center [842, 166] width 188 height 20
type input "VExit"
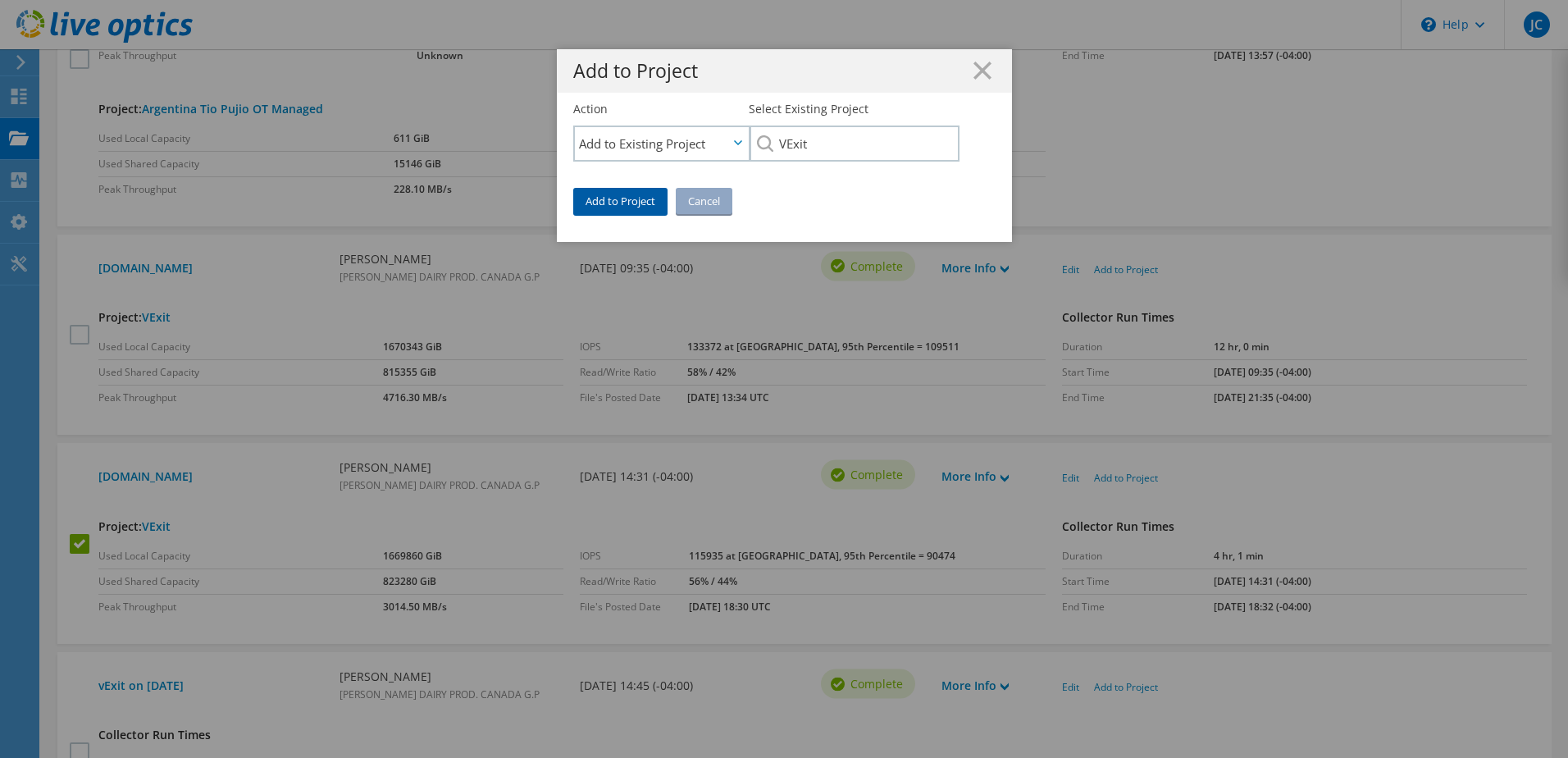
click at [626, 201] on link "Add to Project" at bounding box center [620, 202] width 94 height 26
